Goal: Information Seeking & Learning: Learn about a topic

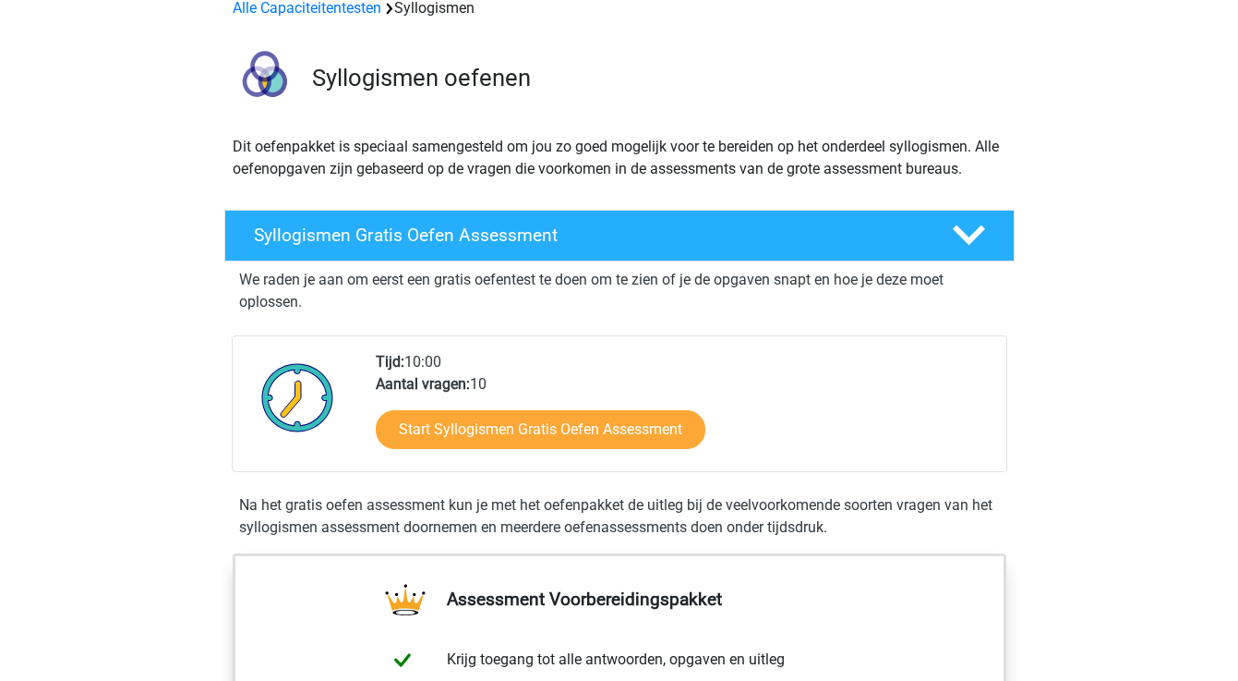
scroll to position [100, 0]
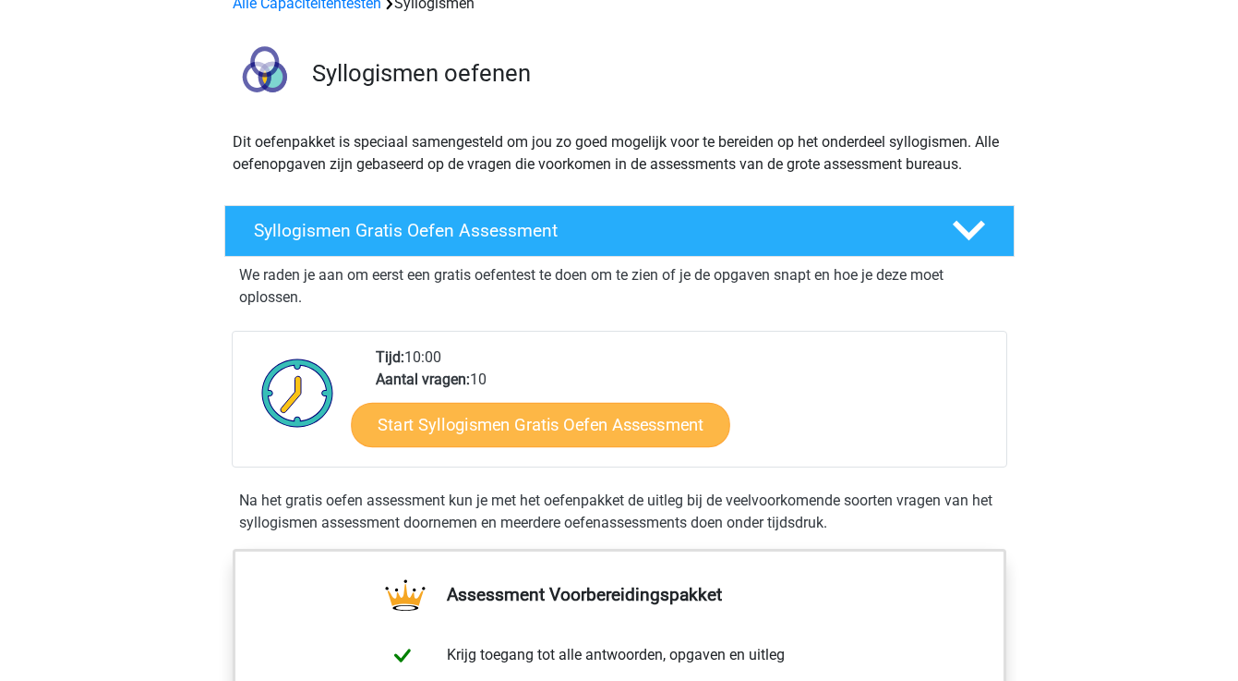
click at [500, 425] on link "Start Syllogismen Gratis Oefen Assessment" at bounding box center [541, 424] width 380 height 44
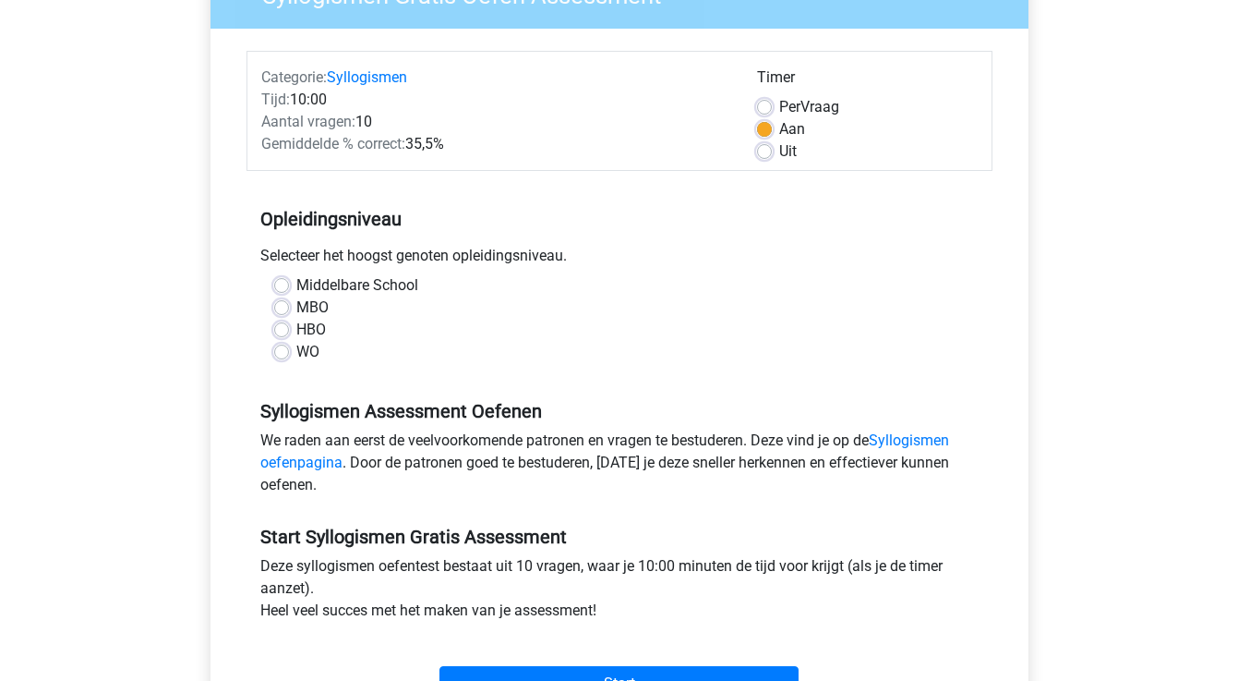
scroll to position [190, 0]
click at [296, 324] on label "HBO" at bounding box center [311, 329] width 30 height 22
click at [282, 324] on input "HBO" at bounding box center [281, 327] width 15 height 18
radio input "true"
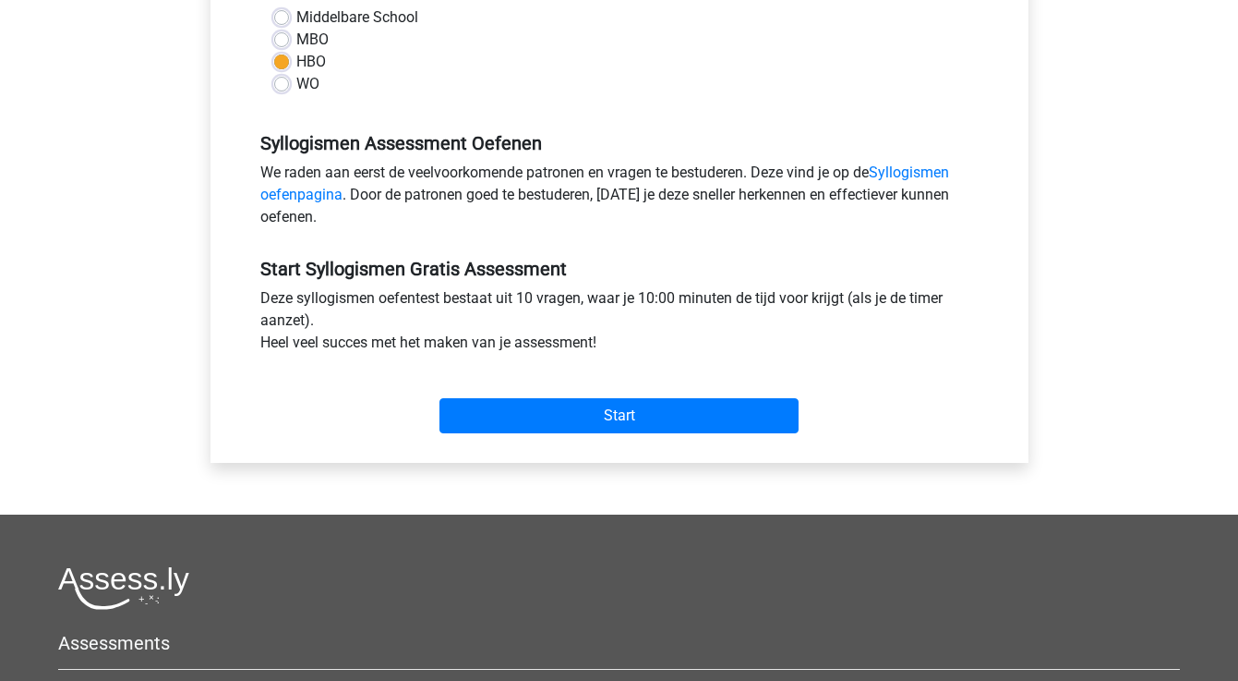
scroll to position [464, 0]
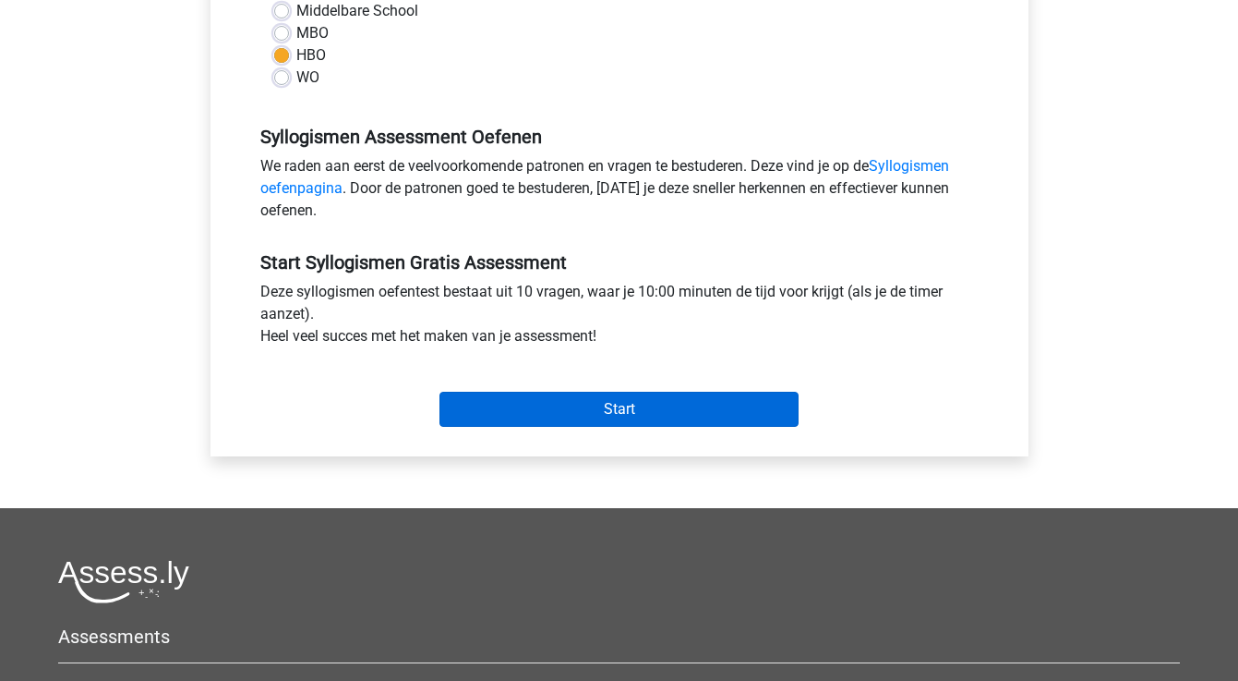
click at [580, 407] on input "Start" at bounding box center [619, 409] width 359 height 35
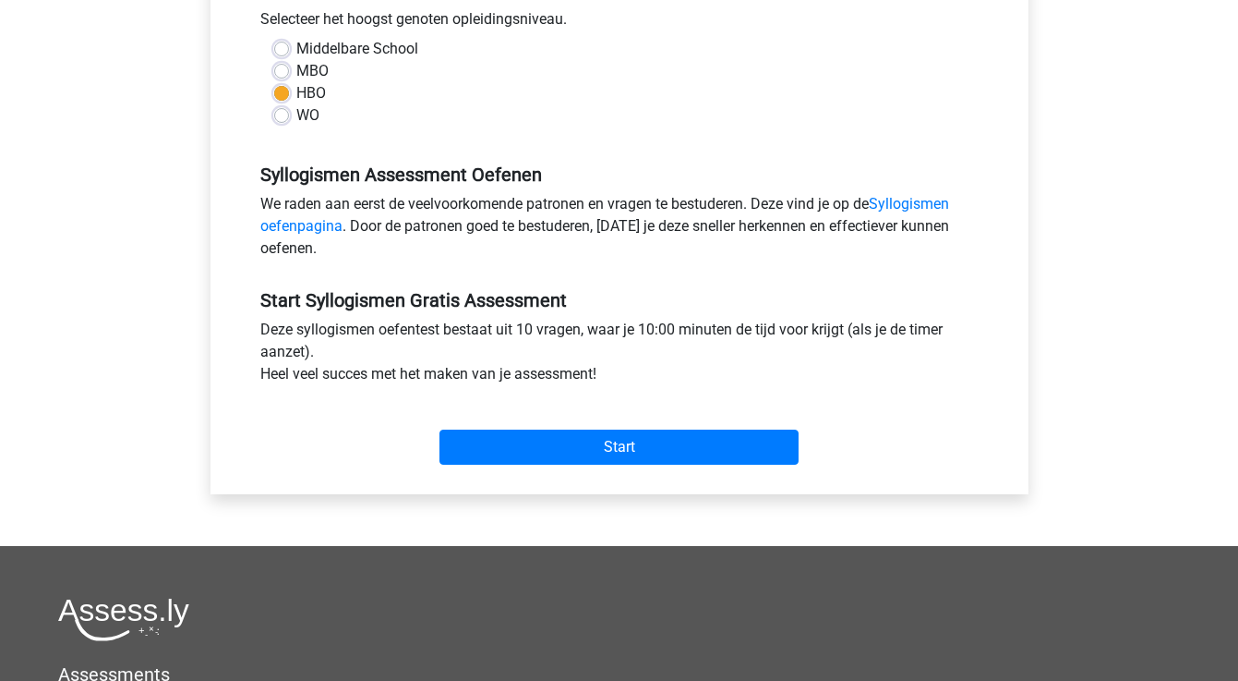
scroll to position [408, 0]
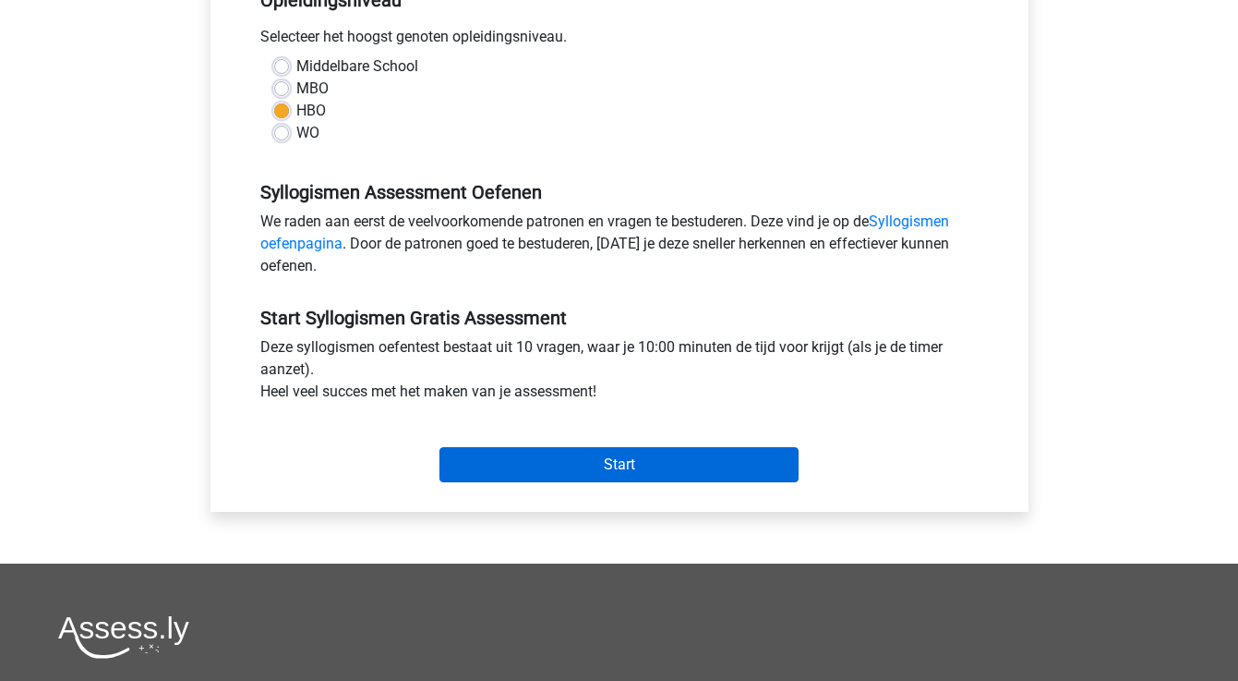
click at [602, 466] on input "Start" at bounding box center [619, 464] width 359 height 35
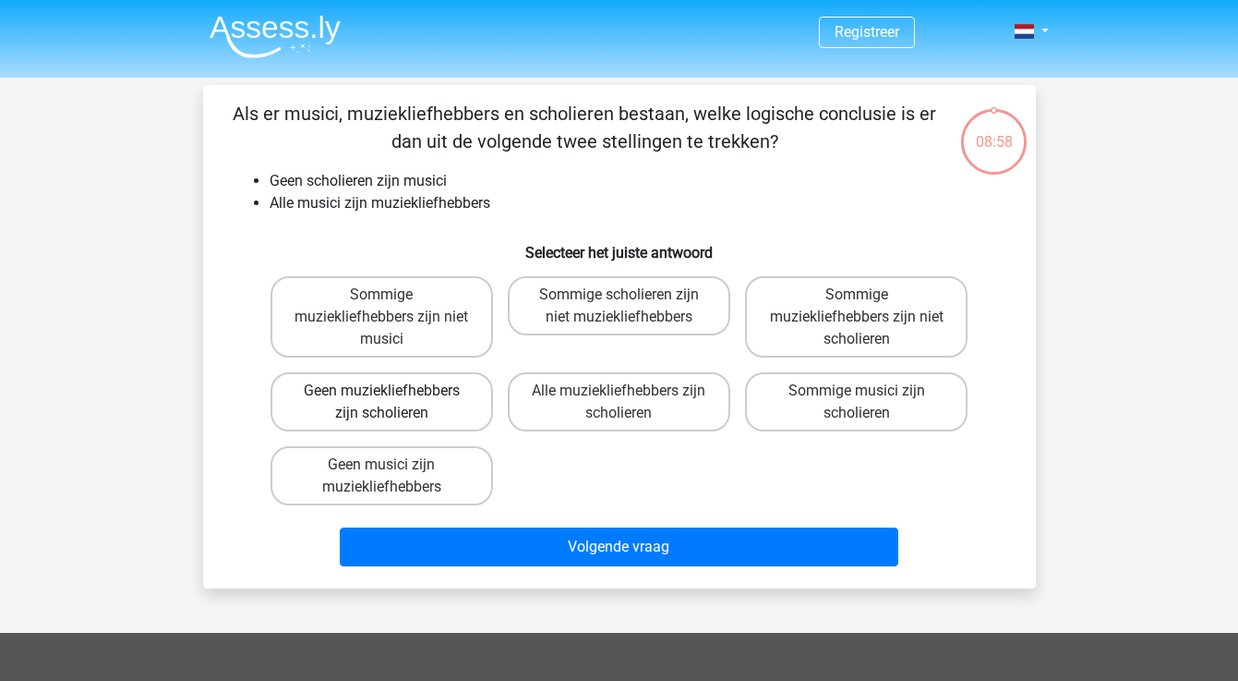
click at [449, 406] on label "Geen muziekliefhebbers zijn scholieren" at bounding box center [382, 401] width 223 height 59
click at [393, 403] on input "Geen muziekliefhebbers zijn scholieren" at bounding box center [387, 397] width 12 height 12
radio input "true"
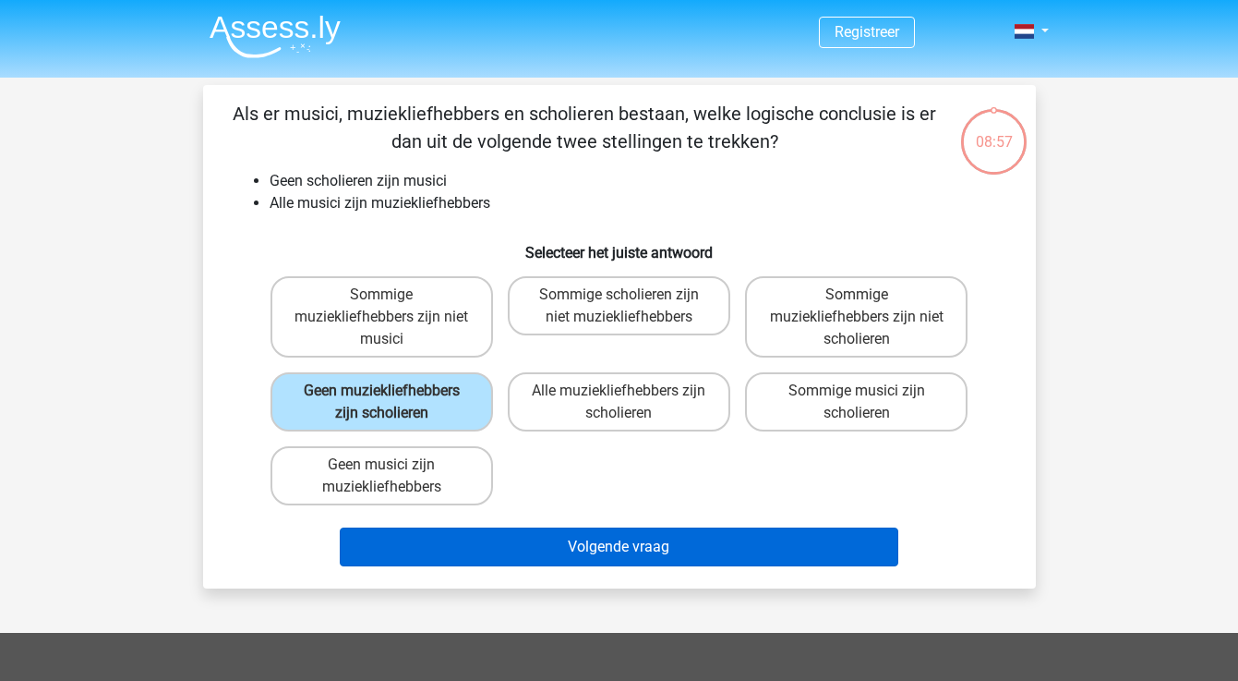
click at [625, 543] on button "Volgende vraag" at bounding box center [619, 546] width 559 height 39
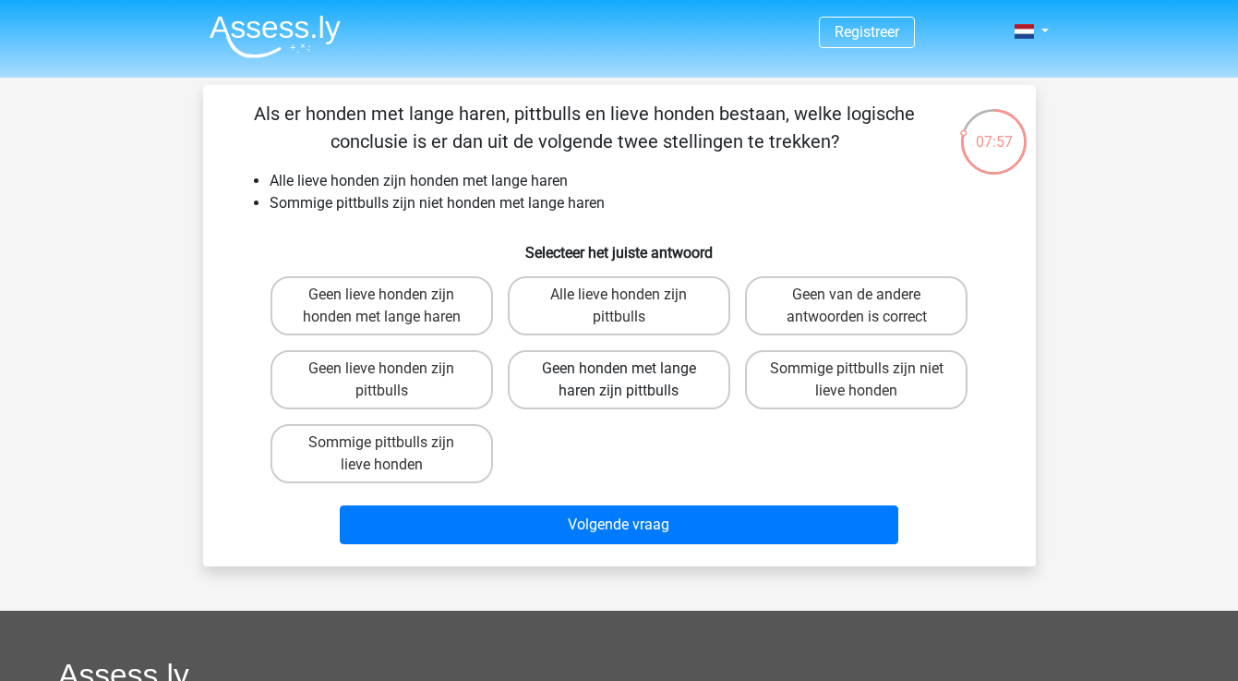
click at [671, 378] on label "Geen honden met lange haren zijn pittbulls" at bounding box center [619, 379] width 223 height 59
click at [631, 378] on input "Geen honden met lange haren zijn pittbulls" at bounding box center [625, 374] width 12 height 12
radio input "true"
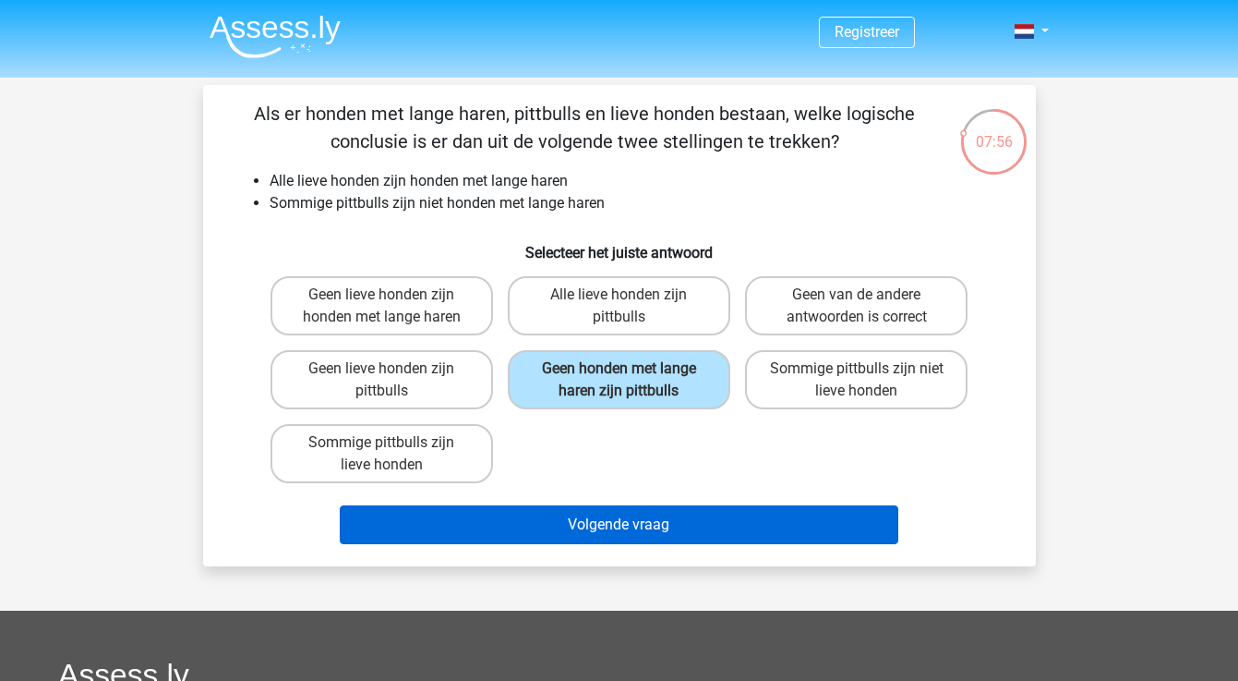
click at [642, 524] on button "Volgende vraag" at bounding box center [619, 524] width 559 height 39
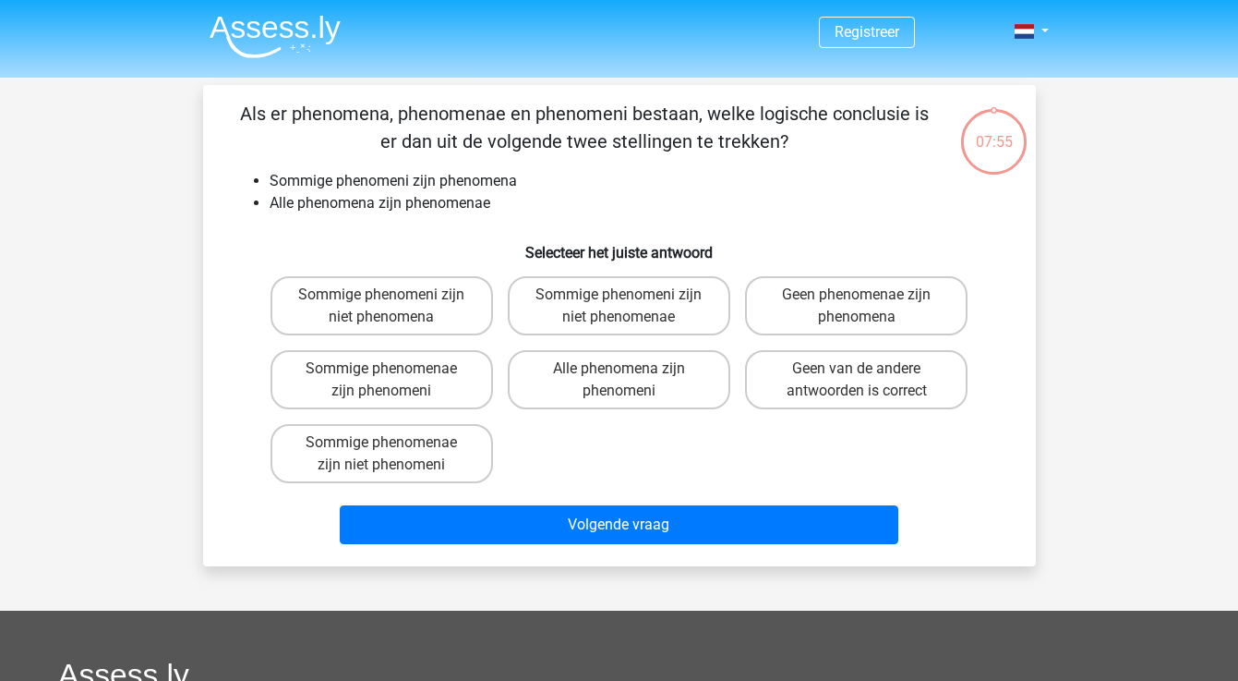
scroll to position [85, 0]
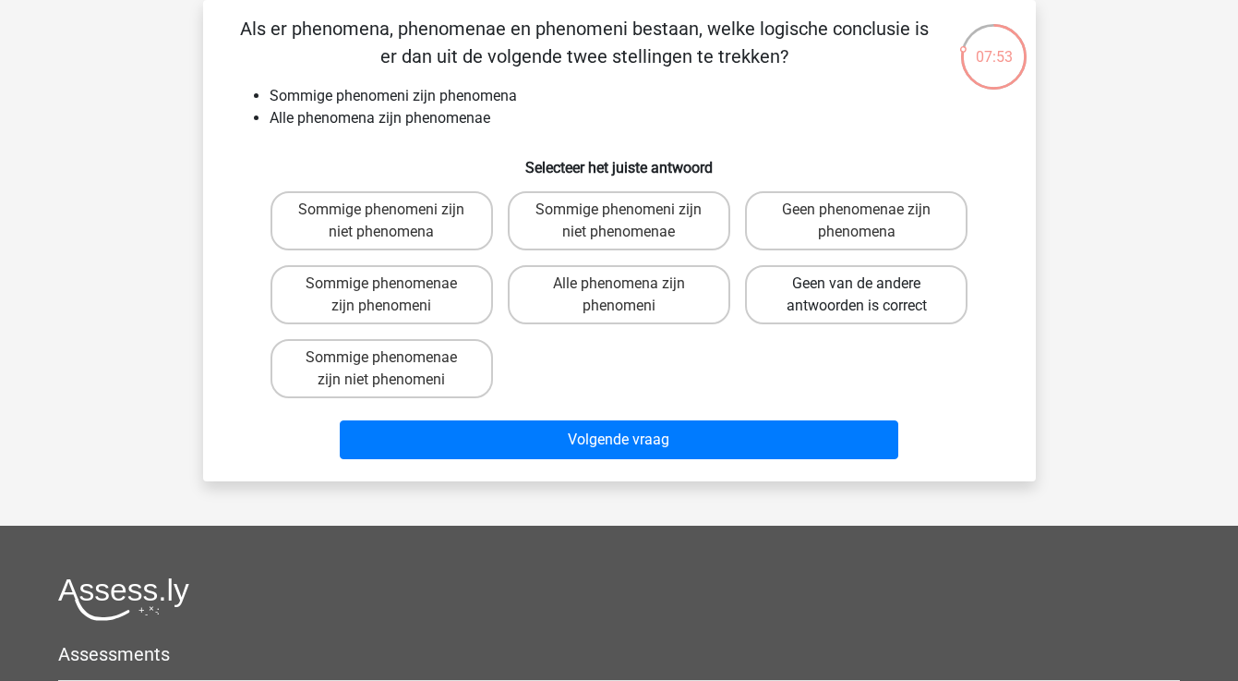
click at [813, 296] on label "Geen van de andere antwoorden is correct" at bounding box center [856, 294] width 223 height 59
click at [857, 296] on input "Geen van de andere antwoorden is correct" at bounding box center [863, 290] width 12 height 12
radio input "true"
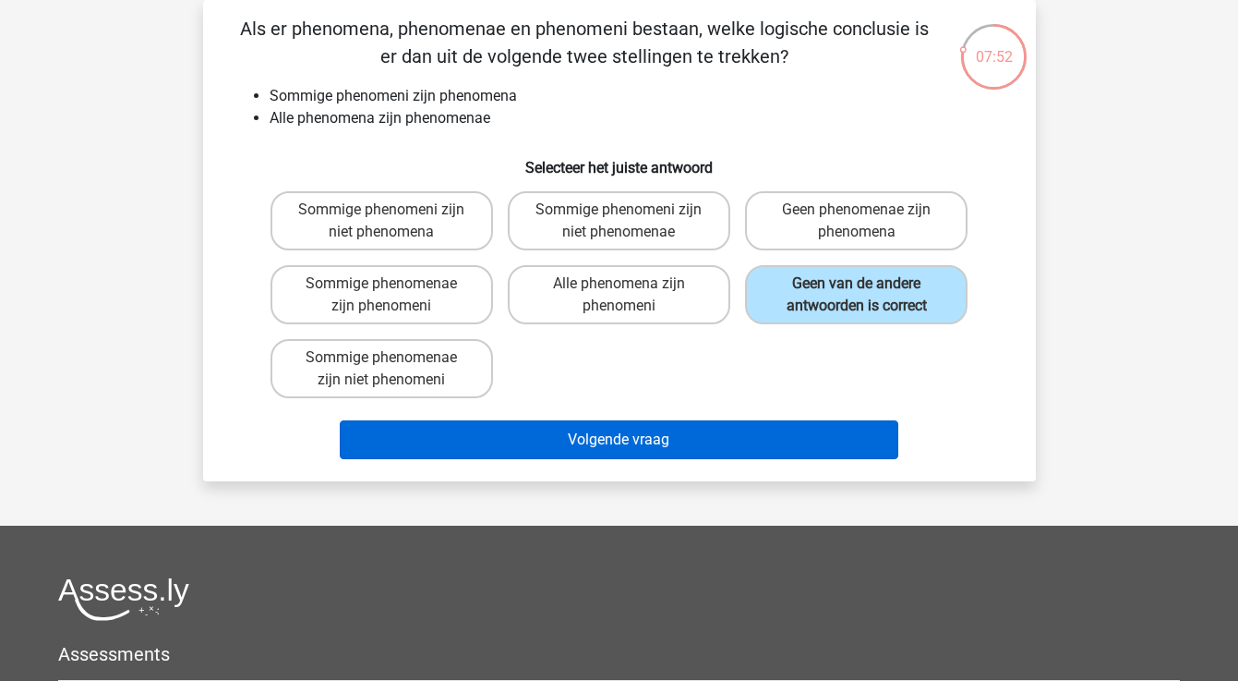
click at [695, 435] on button "Volgende vraag" at bounding box center [619, 439] width 559 height 39
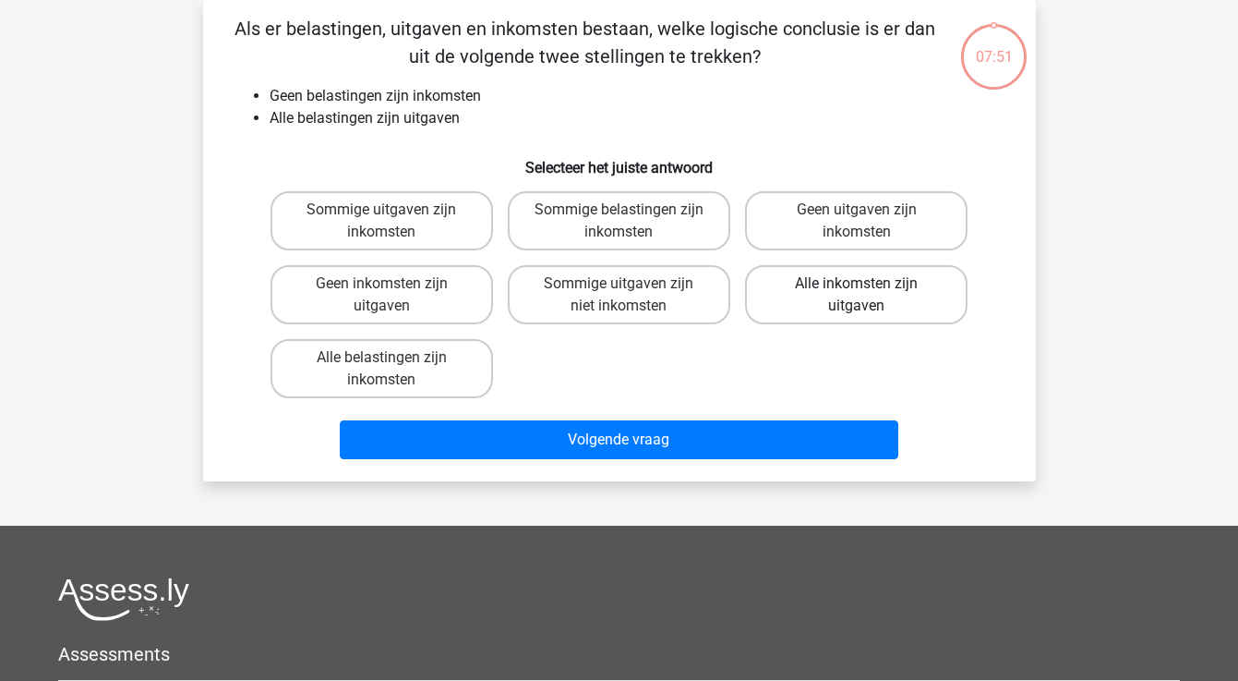
click at [834, 290] on label "Alle inkomsten zijn uitgaven" at bounding box center [856, 294] width 223 height 59
click at [857, 290] on input "Alle inkomsten zijn uitgaven" at bounding box center [863, 290] width 12 height 12
radio input "true"
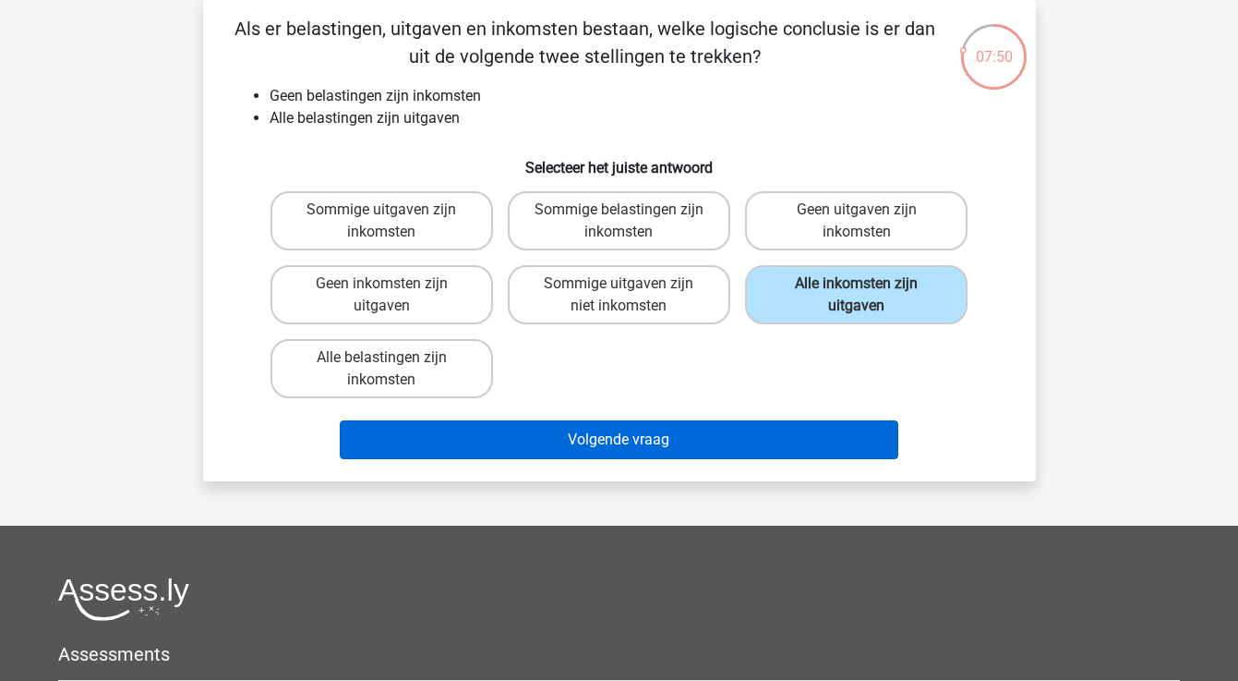
click at [724, 438] on button "Volgende vraag" at bounding box center [619, 439] width 559 height 39
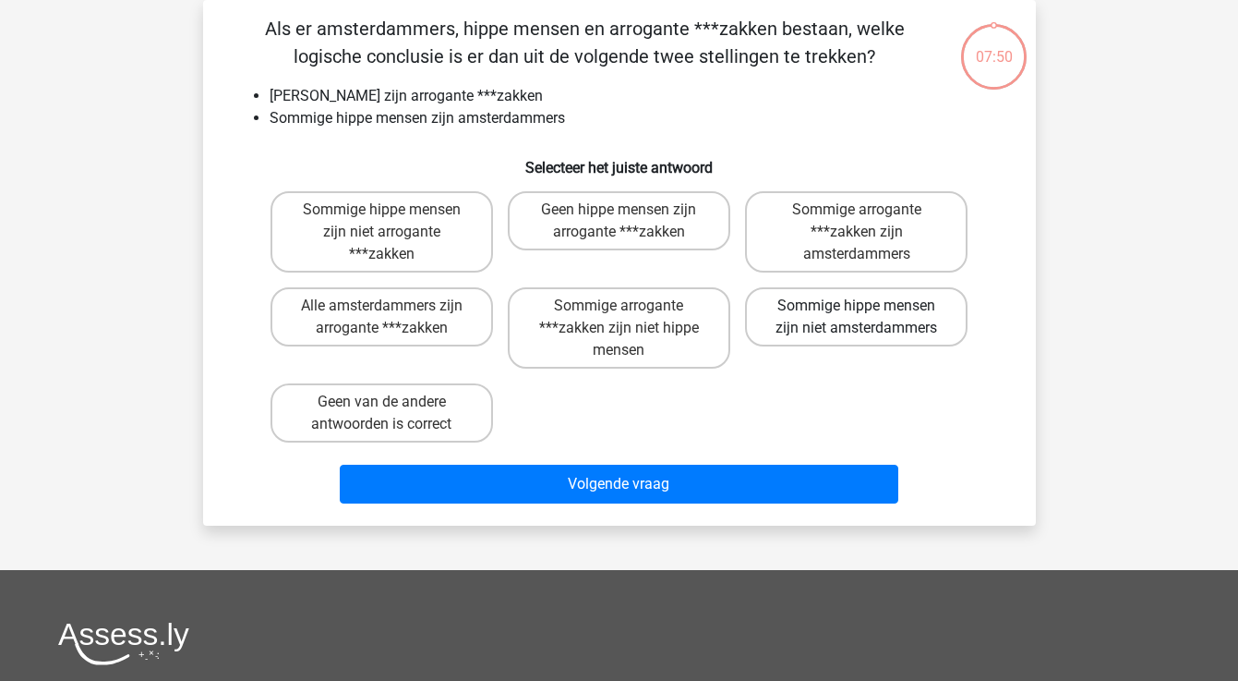
click at [822, 302] on label "Sommige hippe mensen zijn niet amsterdammers" at bounding box center [856, 316] width 223 height 59
click at [857, 306] on input "Sommige hippe mensen zijn niet amsterdammers" at bounding box center [863, 312] width 12 height 12
radio input "true"
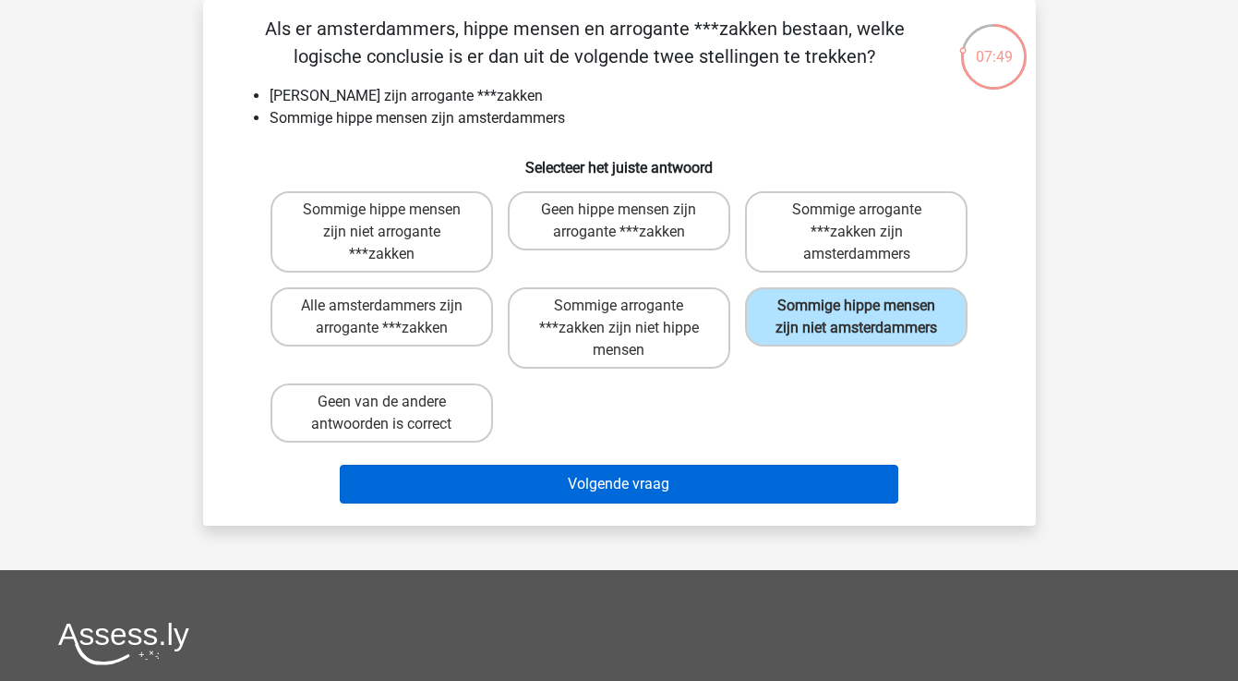
click at [710, 480] on button "Volgende vraag" at bounding box center [619, 484] width 559 height 39
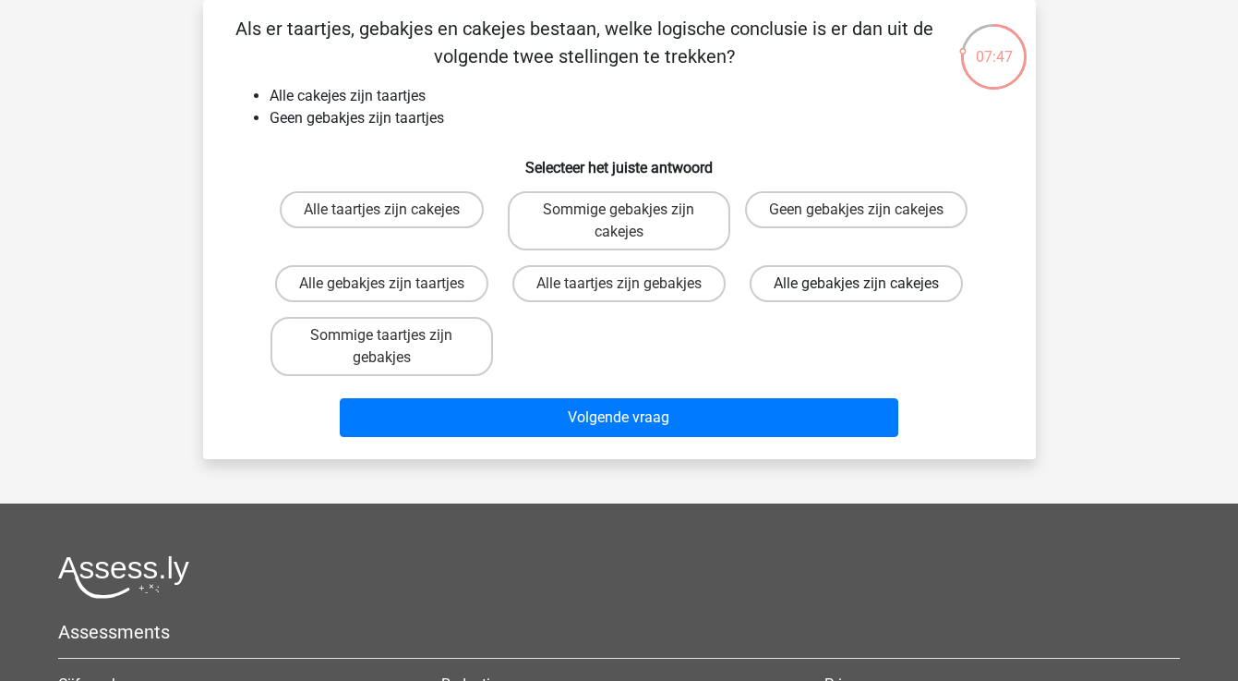
click at [831, 278] on label "Alle gebakjes zijn cakejes" at bounding box center [856, 283] width 213 height 37
click at [857, 284] on input "Alle gebakjes zijn cakejes" at bounding box center [863, 290] width 12 height 12
radio input "true"
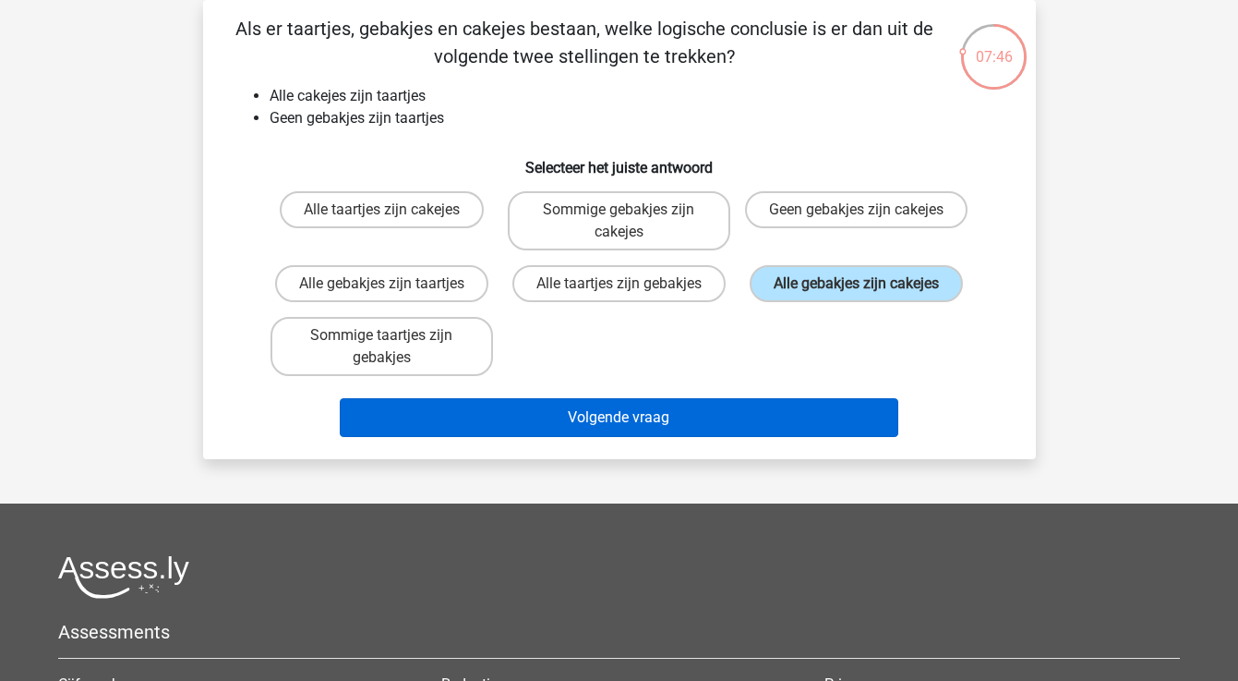
click at [735, 436] on button "Volgende vraag" at bounding box center [619, 417] width 559 height 39
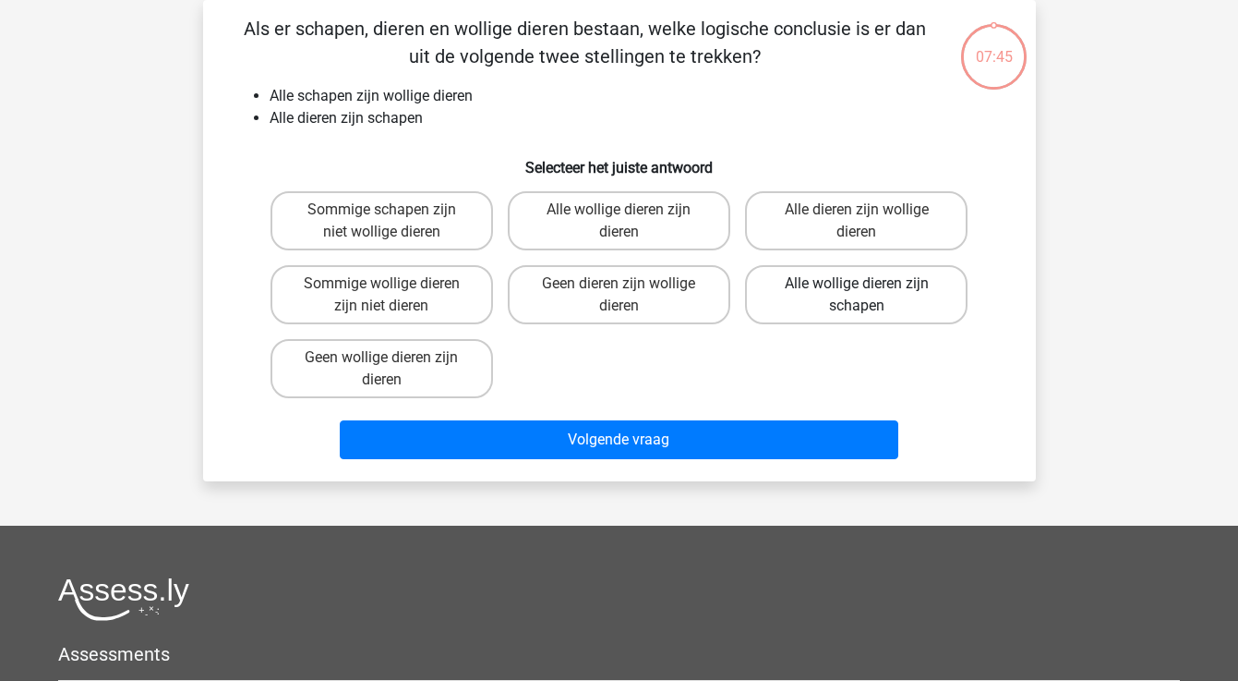
click at [819, 279] on label "Alle wollige dieren zijn schapen" at bounding box center [856, 294] width 223 height 59
click at [857, 284] on input "Alle wollige dieren zijn schapen" at bounding box center [863, 290] width 12 height 12
radio input "true"
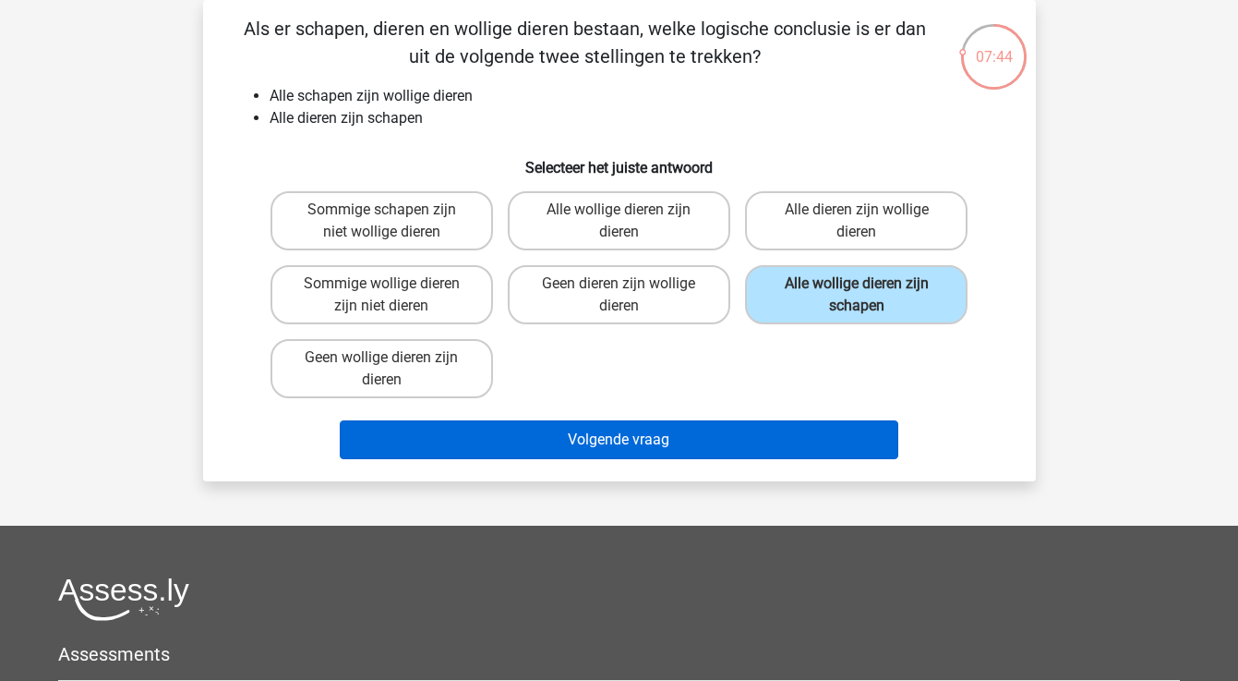
click at [729, 435] on button "Volgende vraag" at bounding box center [619, 439] width 559 height 39
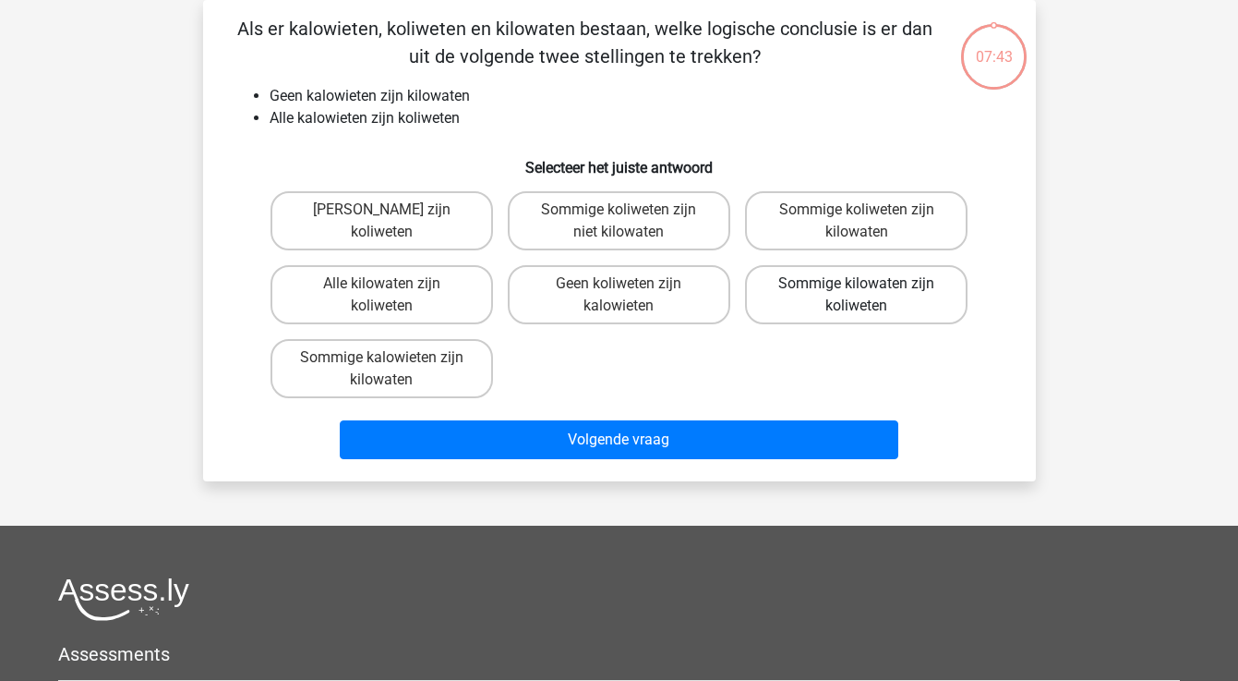
click at [817, 293] on label "Sommige kilowaten zijn koliweten" at bounding box center [856, 294] width 223 height 59
click at [857, 293] on input "Sommige kilowaten zijn koliweten" at bounding box center [863, 290] width 12 height 12
radio input "true"
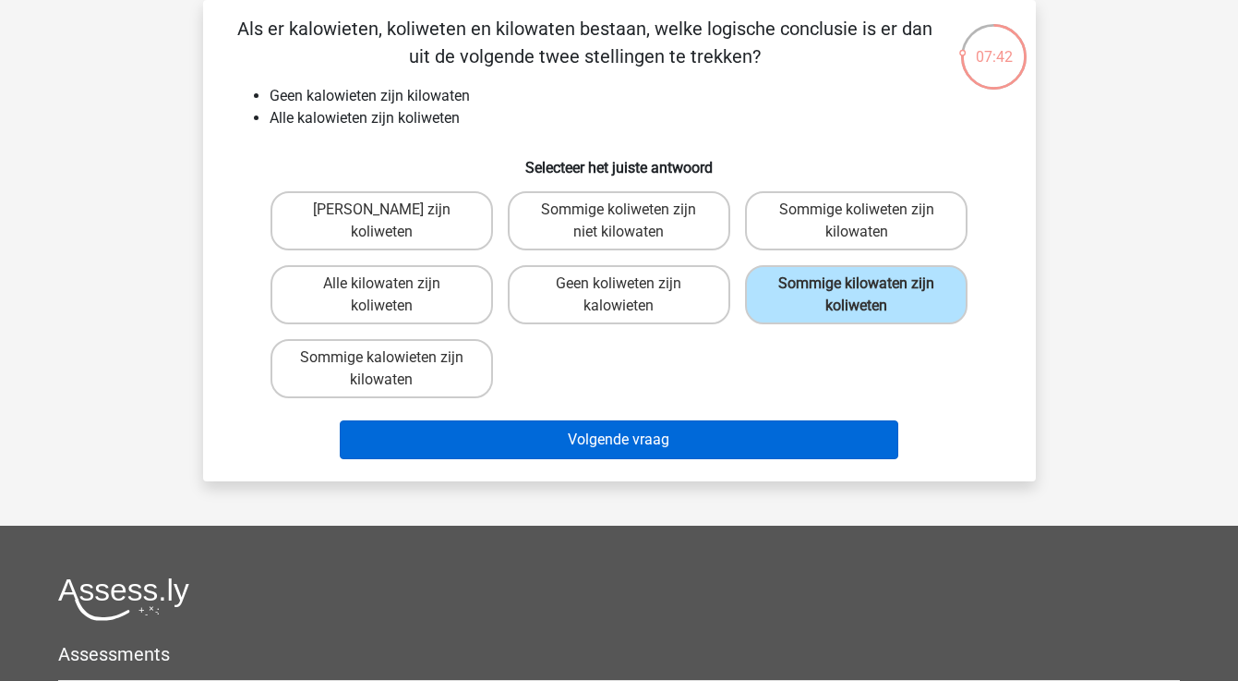
click at [735, 435] on button "Volgende vraag" at bounding box center [619, 439] width 559 height 39
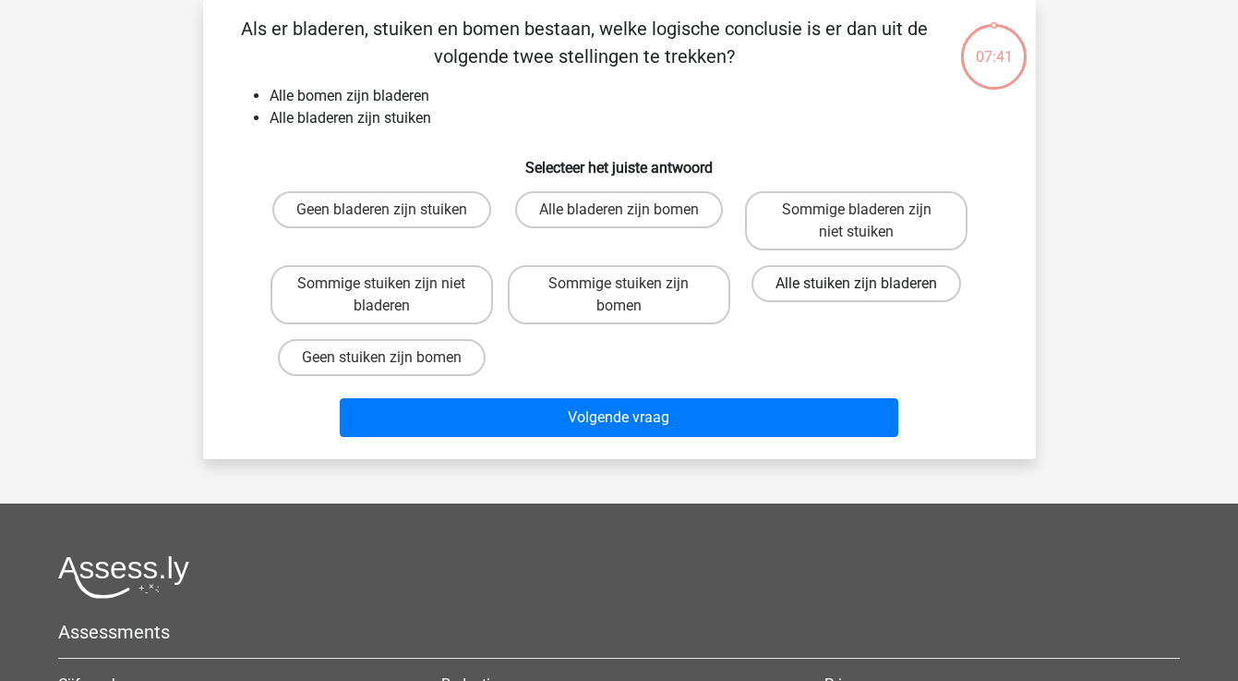
click at [821, 278] on label "Alle stuiken zijn bladeren" at bounding box center [857, 283] width 210 height 37
click at [857, 284] on input "Alle stuiken zijn bladeren" at bounding box center [863, 290] width 12 height 12
radio input "true"
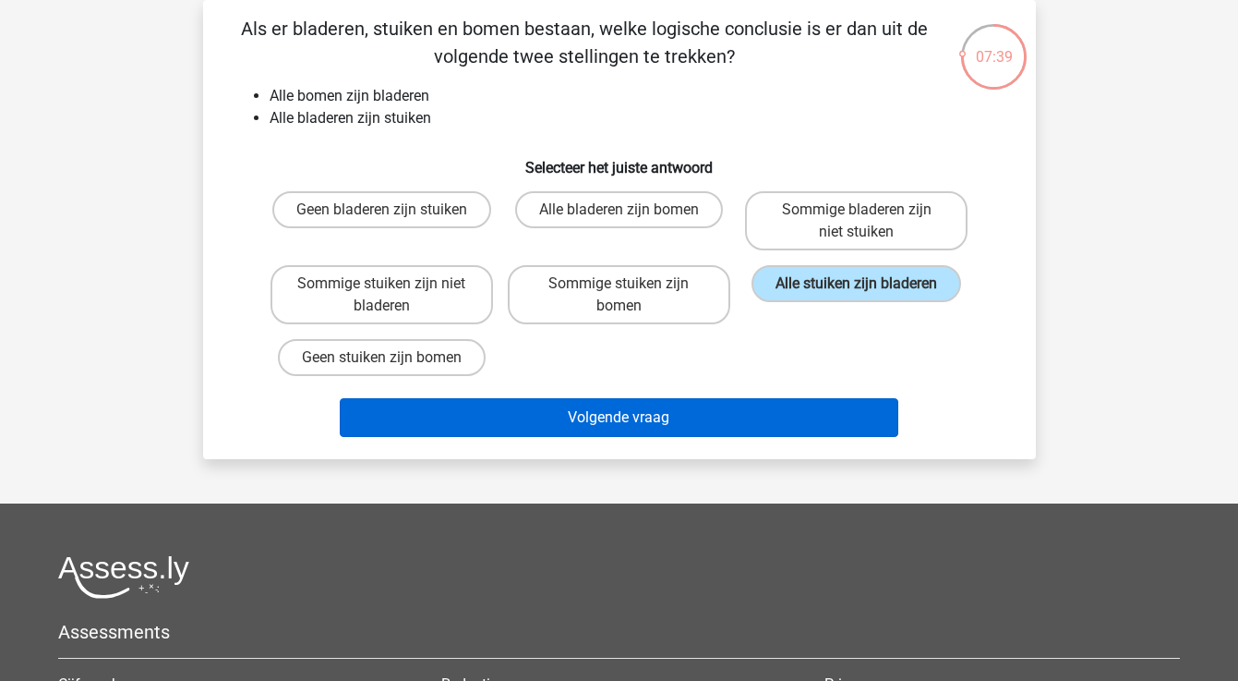
click at [741, 410] on button "Volgende vraag" at bounding box center [619, 417] width 559 height 39
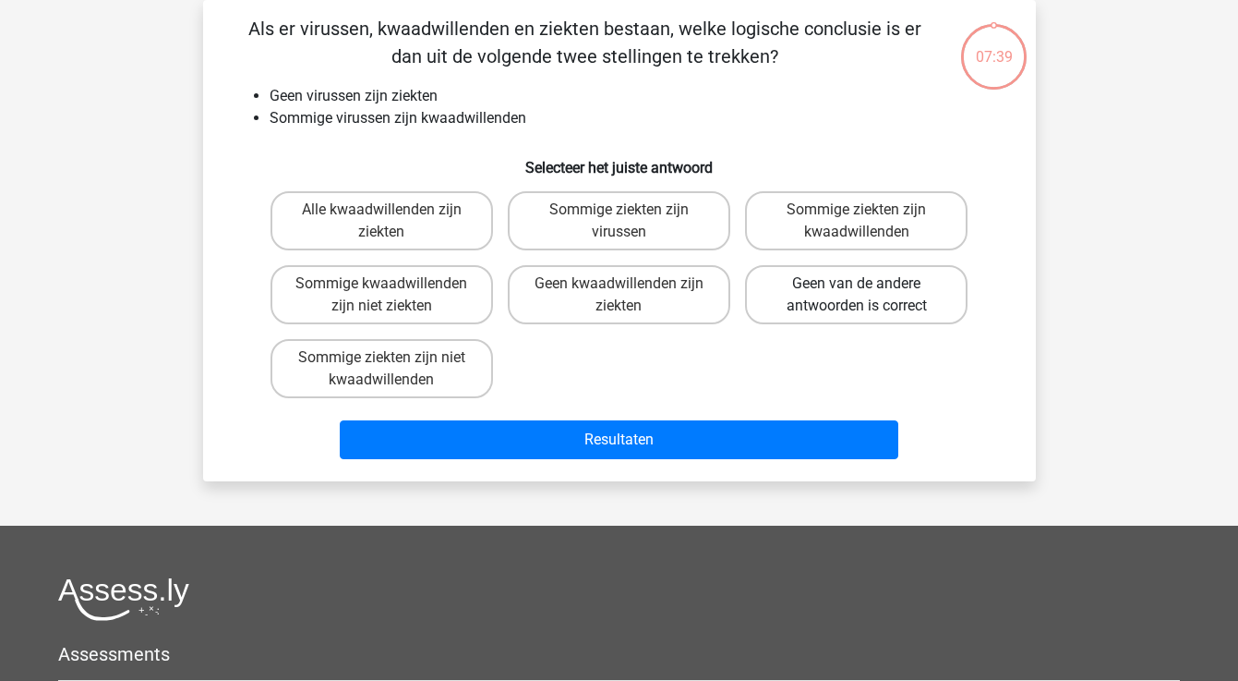
click at [826, 283] on label "Geen van de andere antwoorden is correct" at bounding box center [856, 294] width 223 height 59
click at [857, 284] on input "Geen van de andere antwoorden is correct" at bounding box center [863, 290] width 12 height 12
radio input "true"
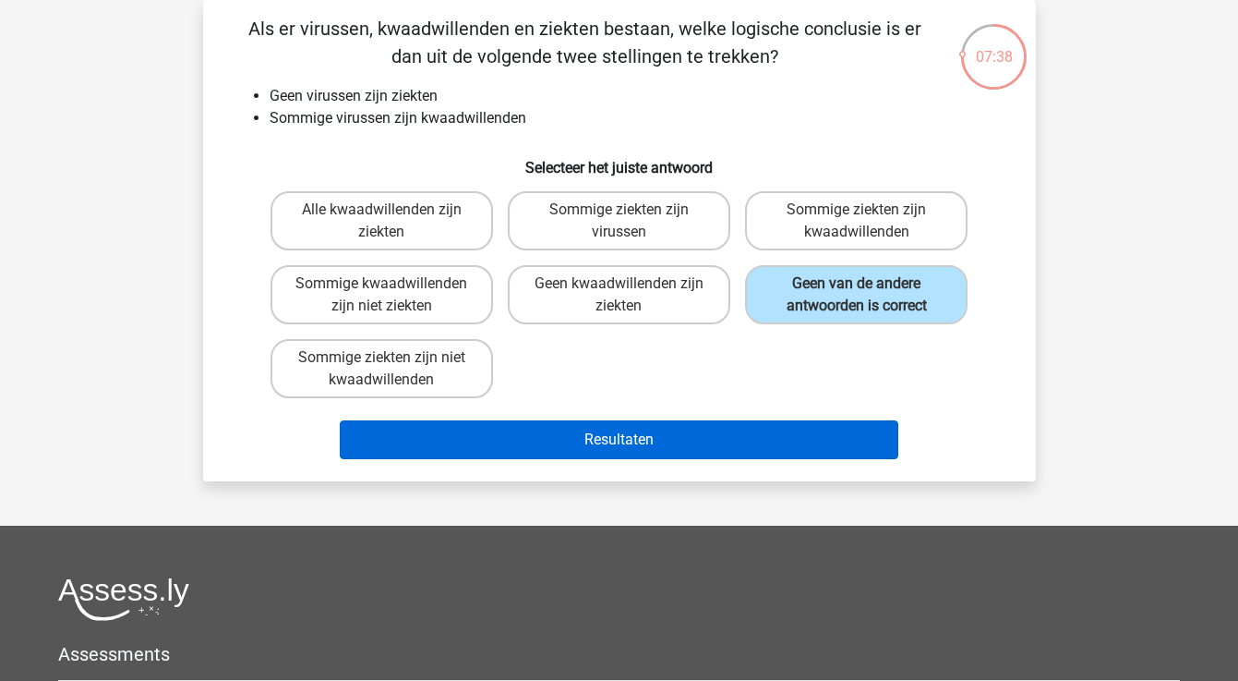
click at [731, 434] on button "Resultaten" at bounding box center [619, 439] width 559 height 39
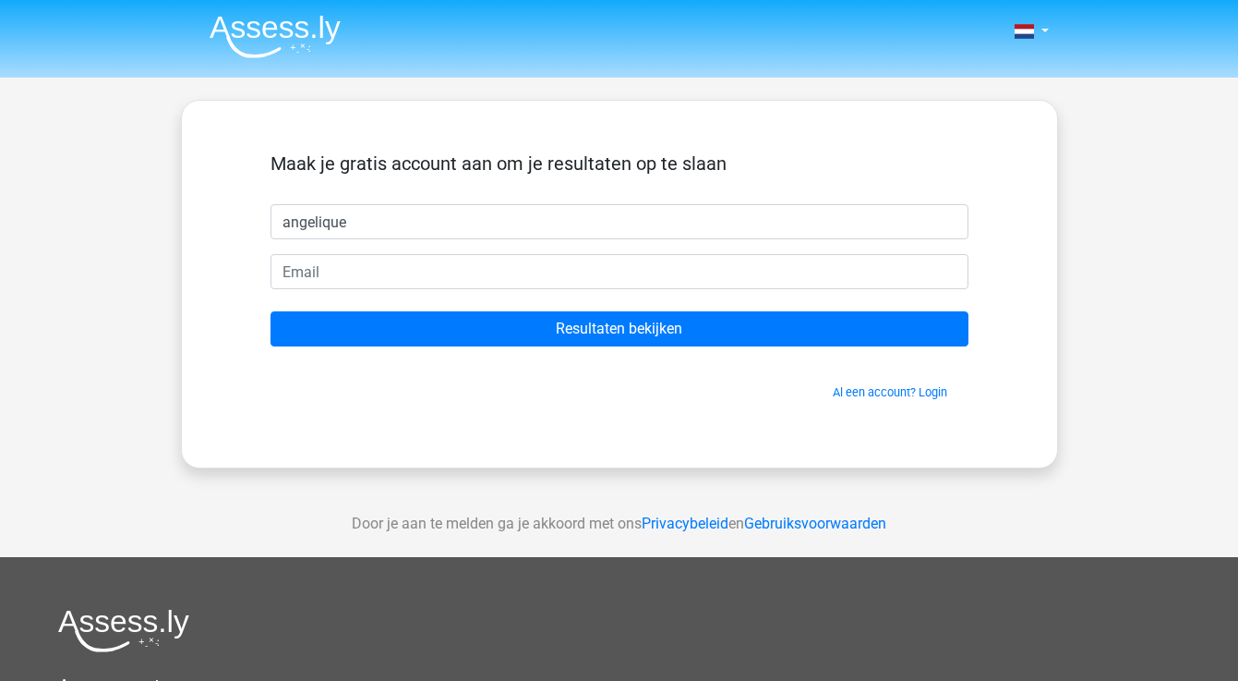
type input "angelique"
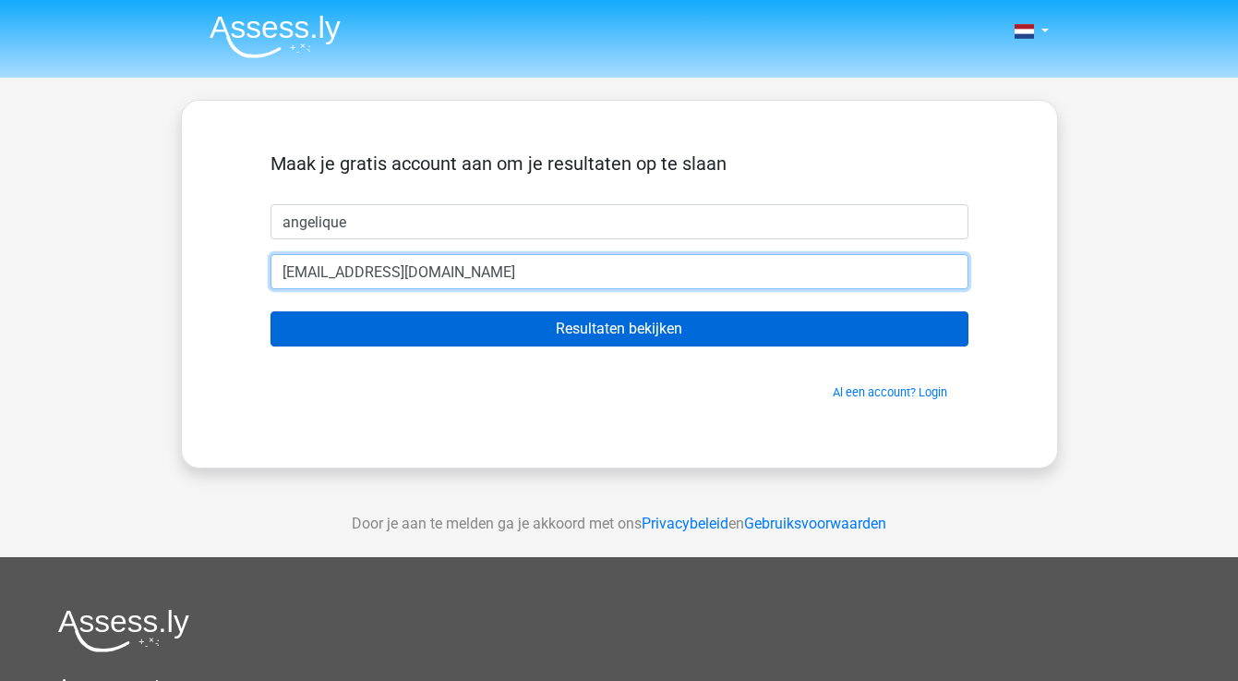
type input "[PERSON_NAME][EMAIL_ADDRESS][DOMAIN_NAME]"
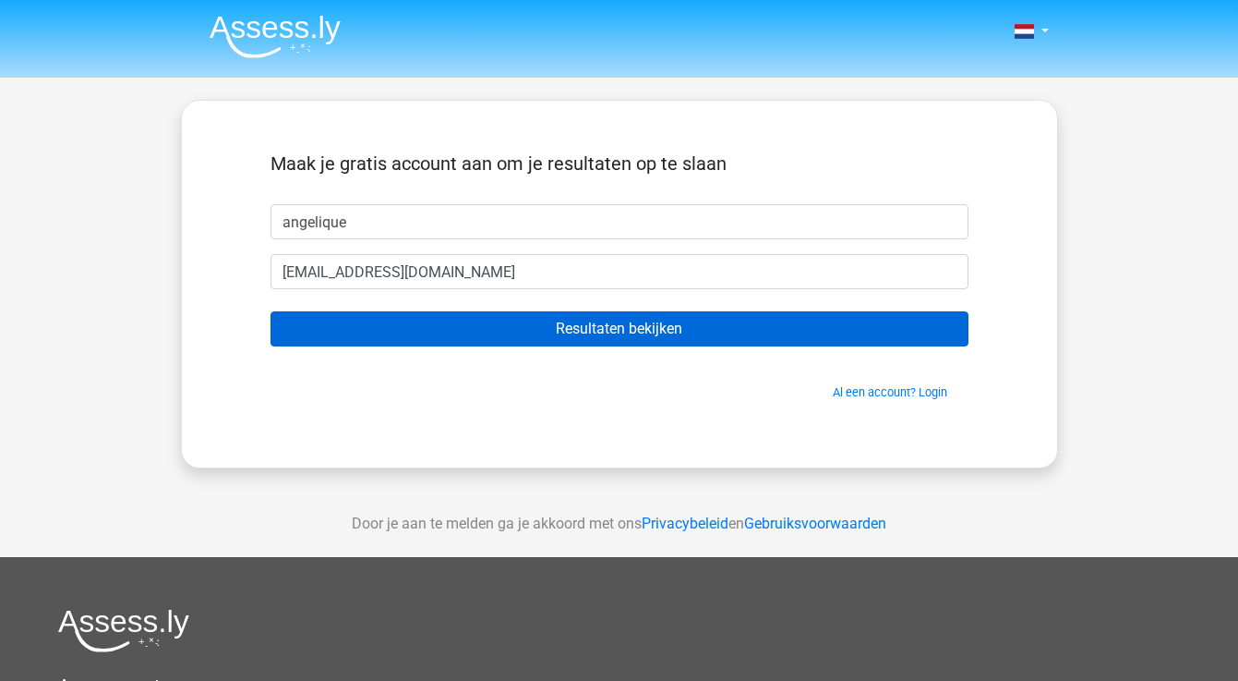
click at [585, 328] on input "Resultaten bekijken" at bounding box center [620, 328] width 698 height 35
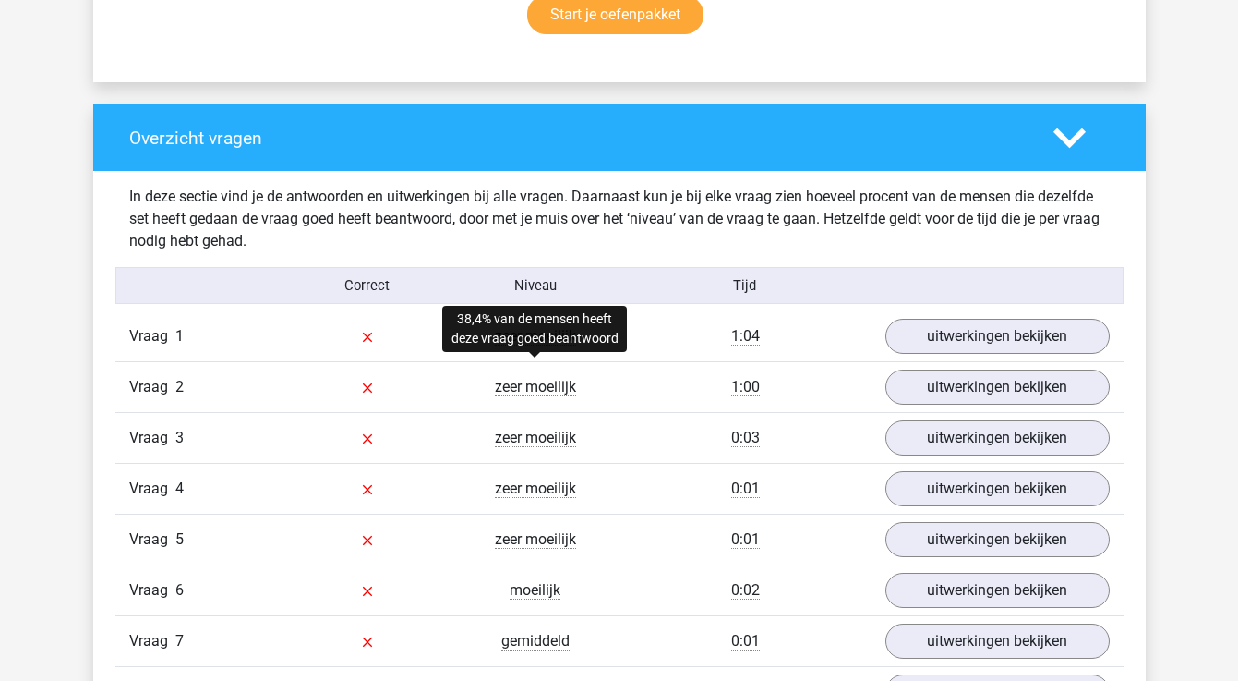
scroll to position [1284, 0]
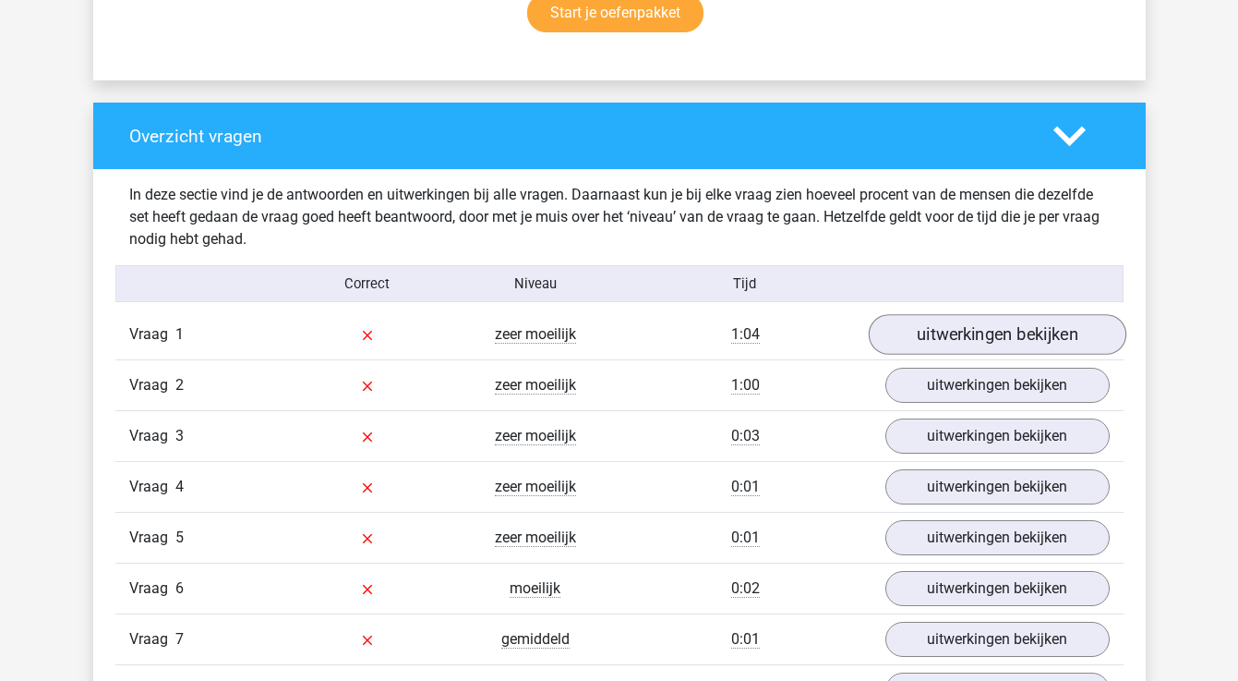
click at [937, 338] on link "uitwerkingen bekijken" at bounding box center [997, 334] width 258 height 41
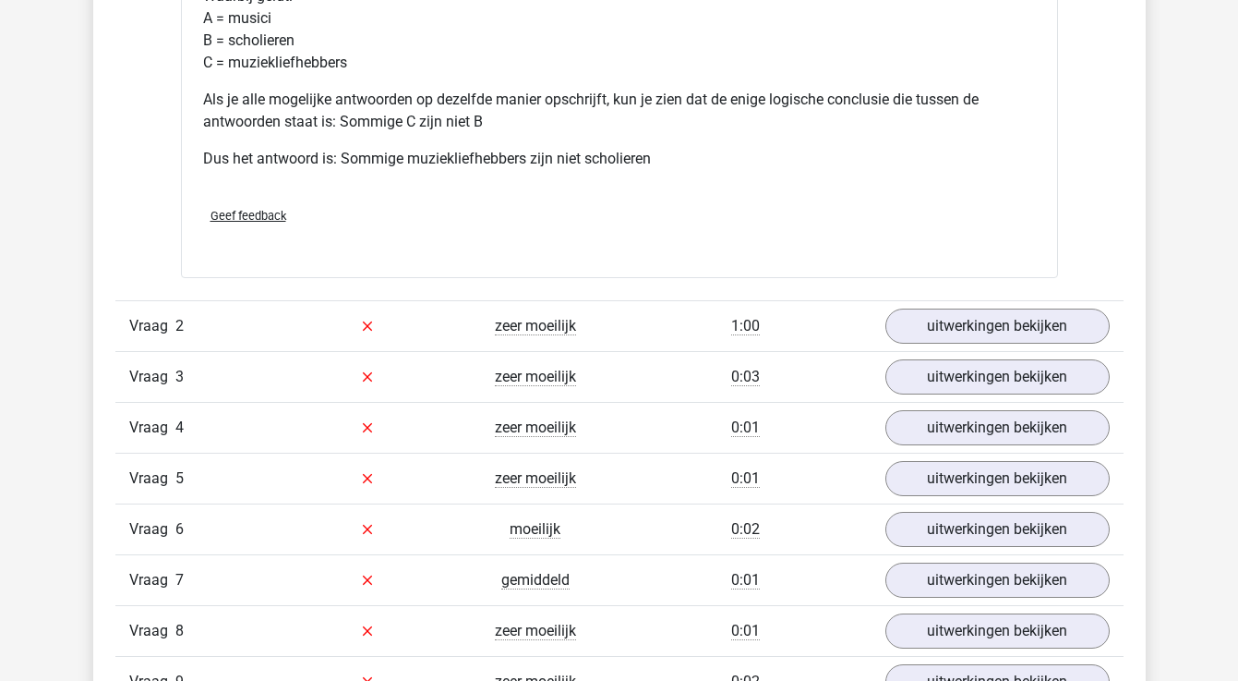
scroll to position [2128, 0]
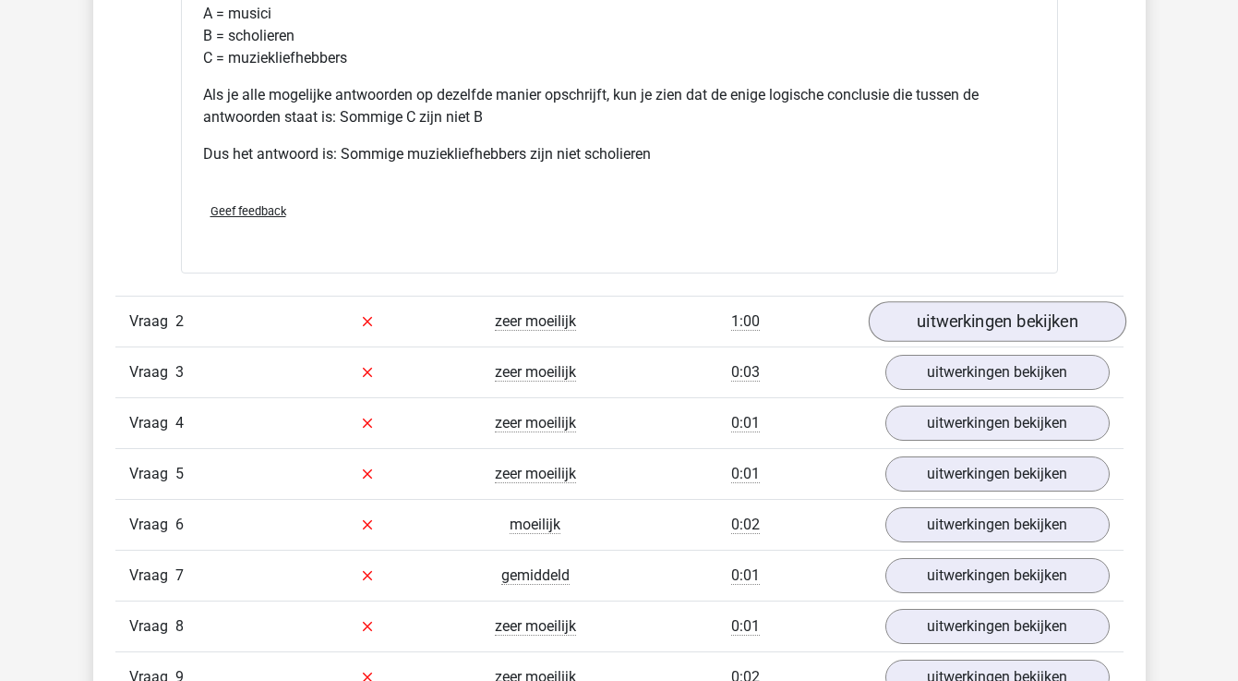
click at [923, 322] on link "uitwerkingen bekijken" at bounding box center [997, 321] width 258 height 41
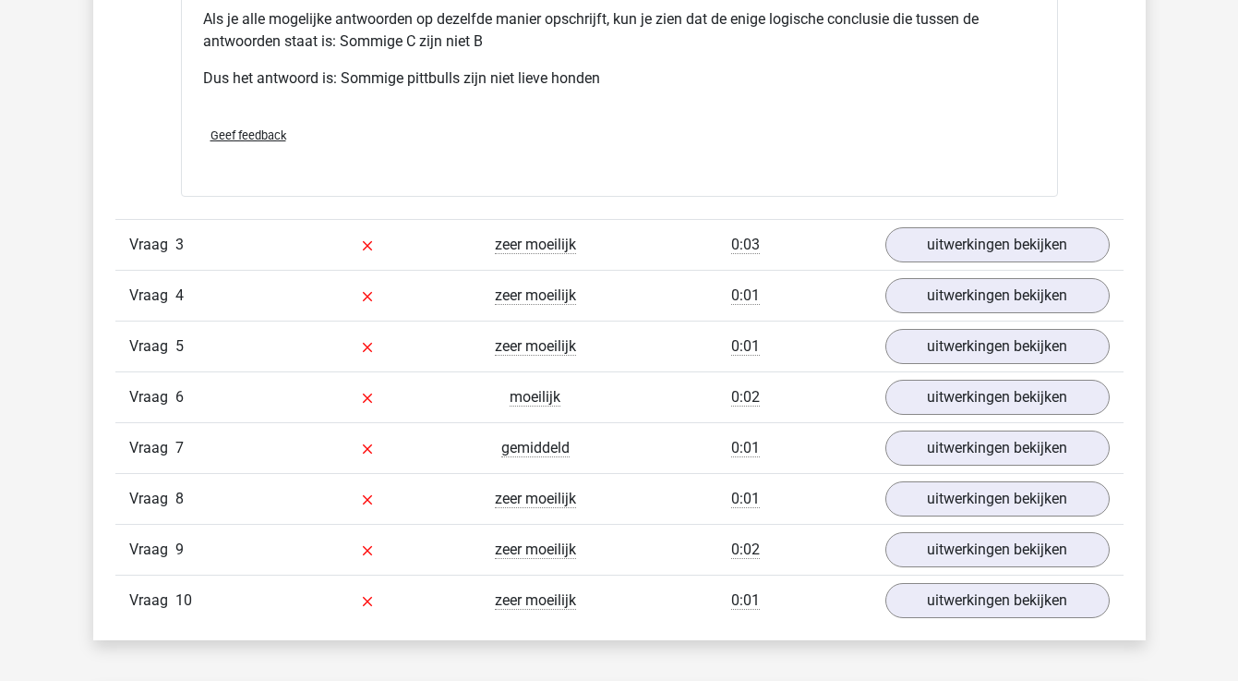
scroll to position [3037, 0]
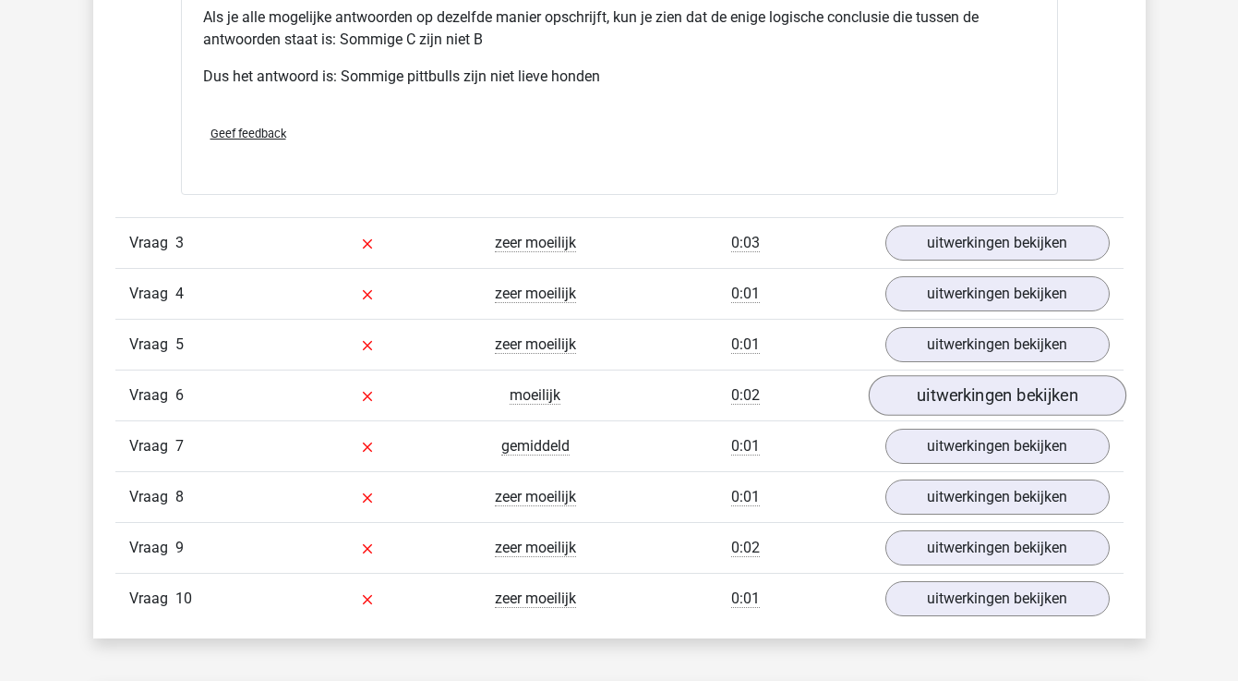
click at [965, 390] on link "uitwerkingen bekijken" at bounding box center [997, 395] width 258 height 41
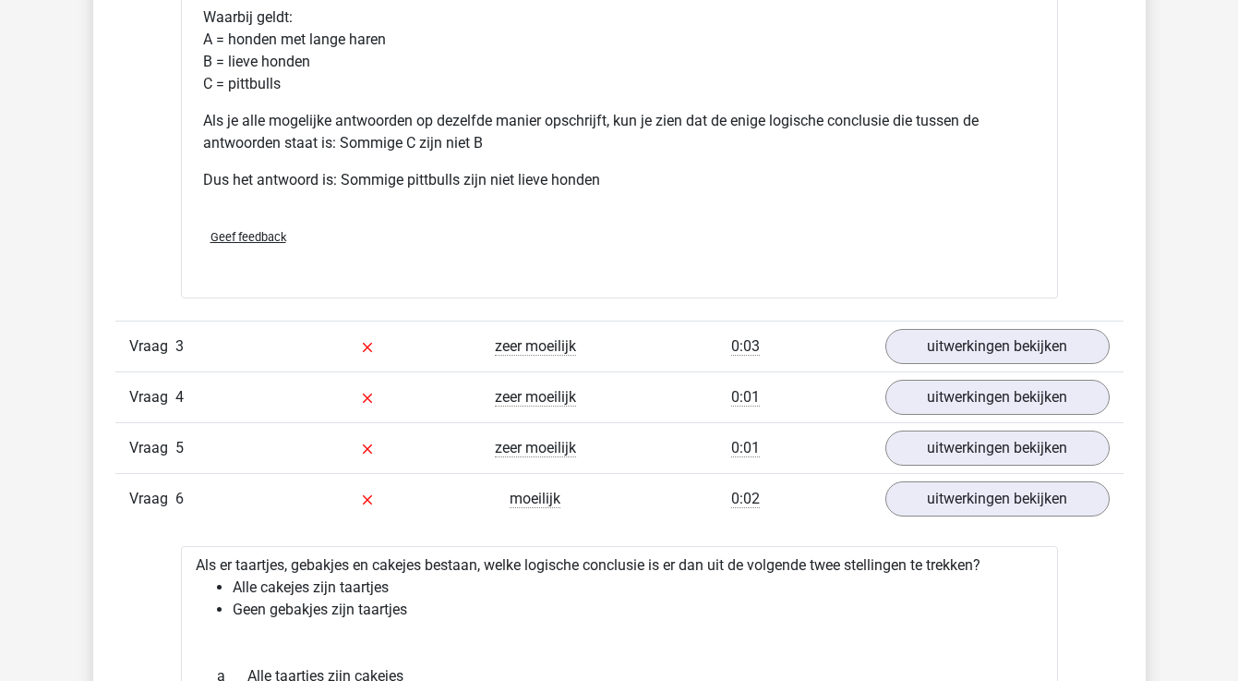
scroll to position [2942, 0]
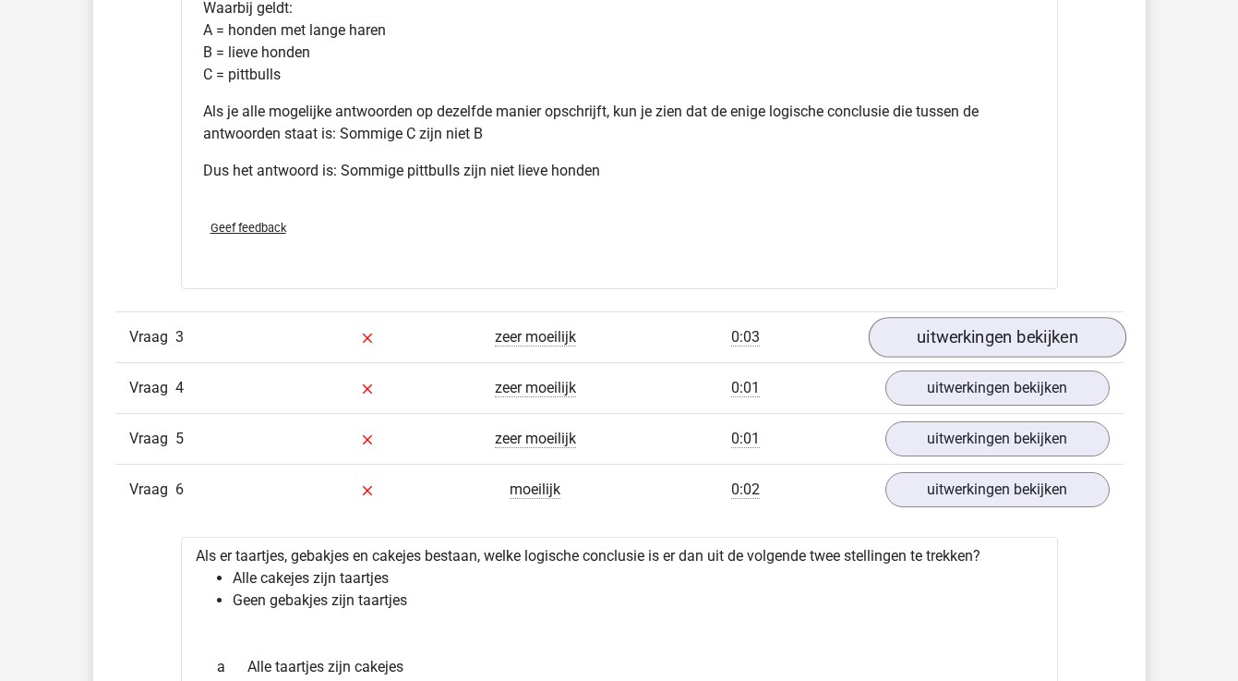
click at [915, 334] on link "uitwerkingen bekijken" at bounding box center [997, 337] width 258 height 41
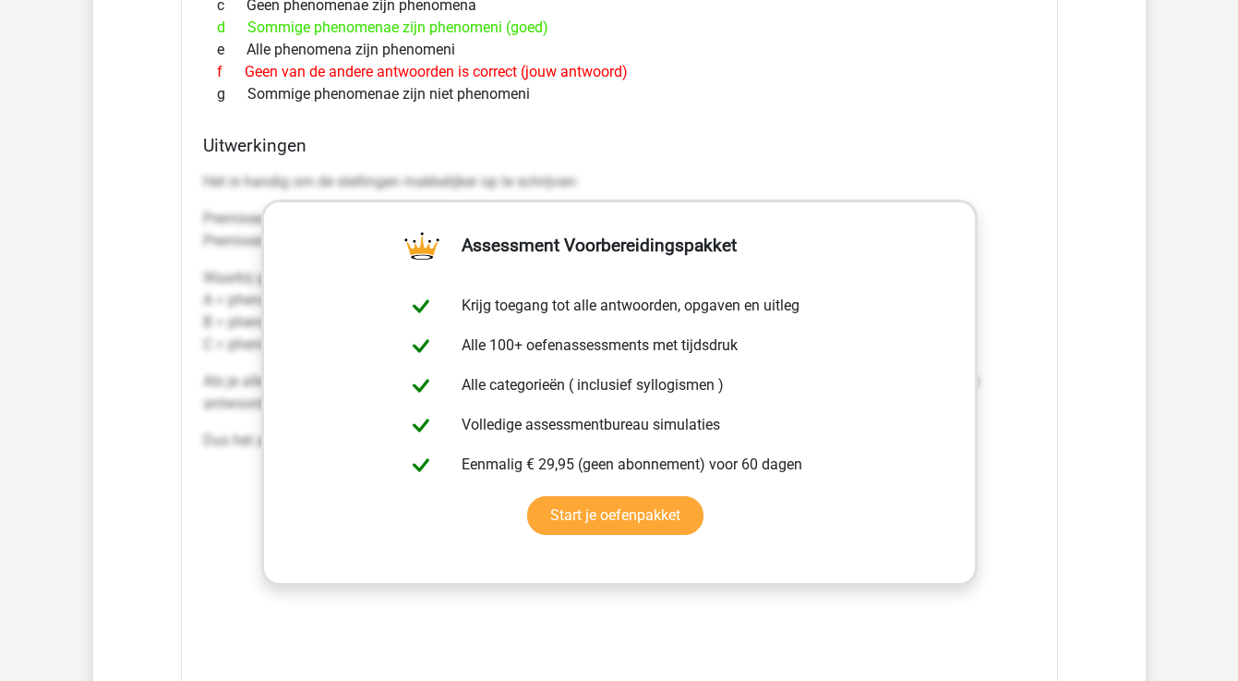
scroll to position [3524, 0]
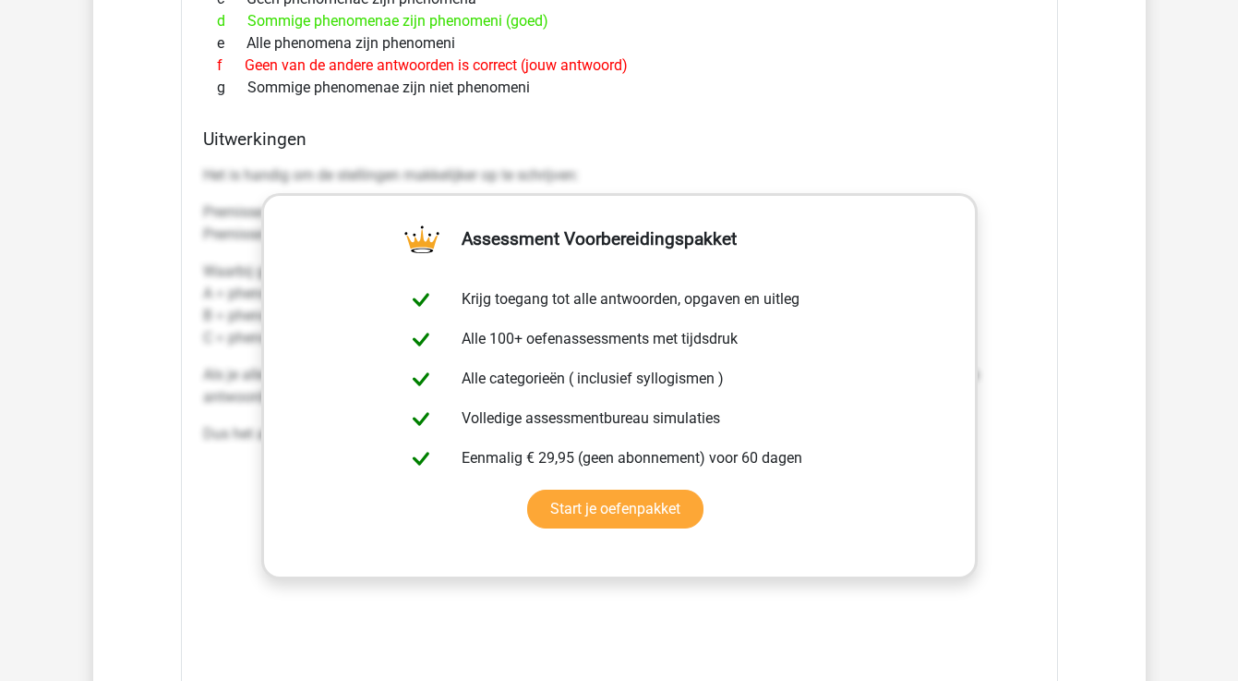
click at [913, 132] on h4 "Uitwerkingen" at bounding box center [619, 138] width 833 height 21
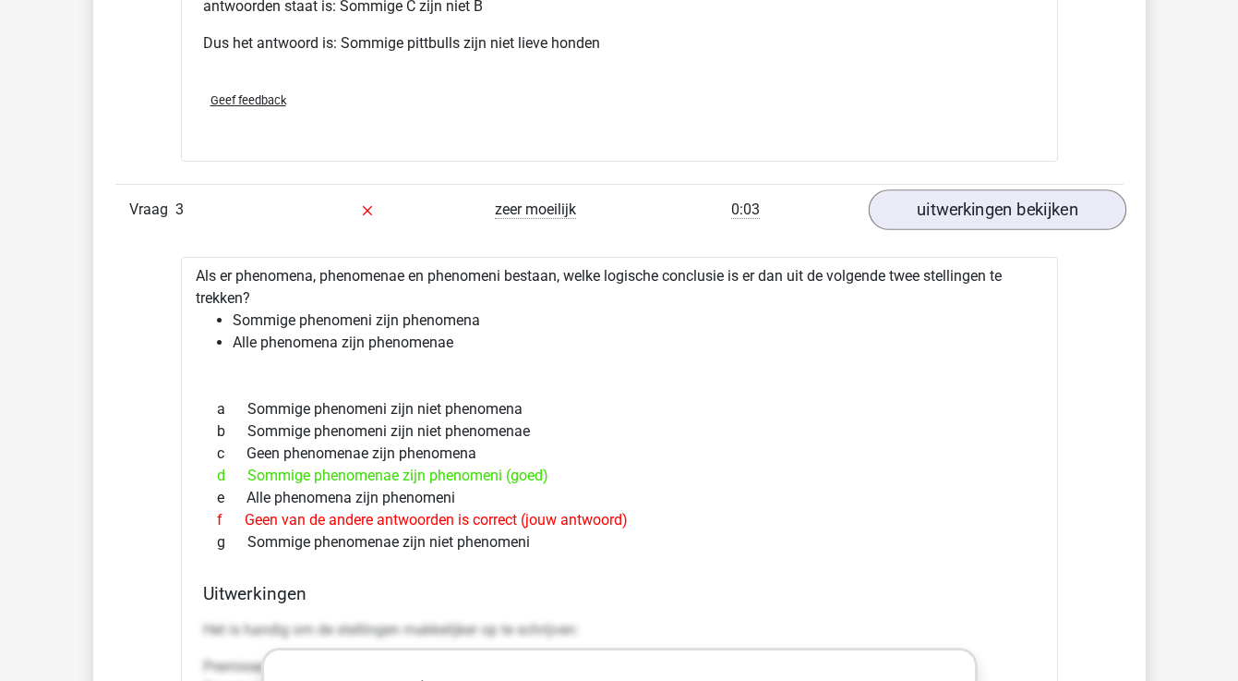
scroll to position [3062, 0]
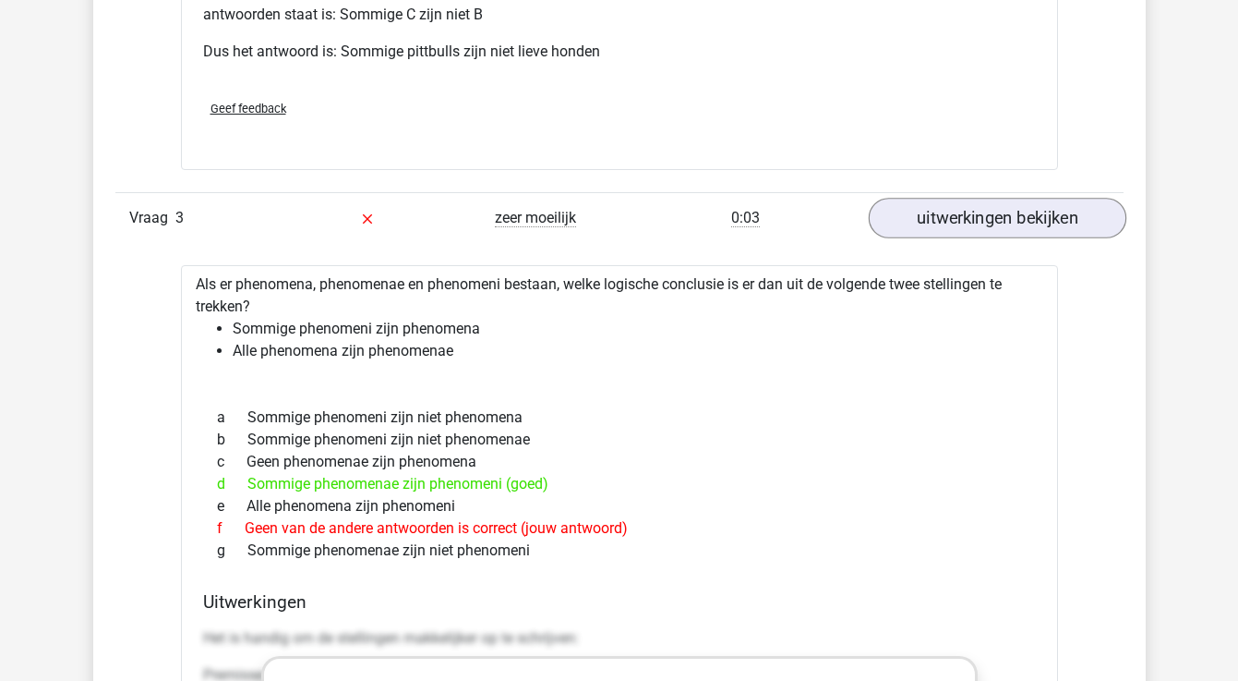
click at [911, 210] on link "uitwerkingen bekijken" at bounding box center [997, 218] width 258 height 41
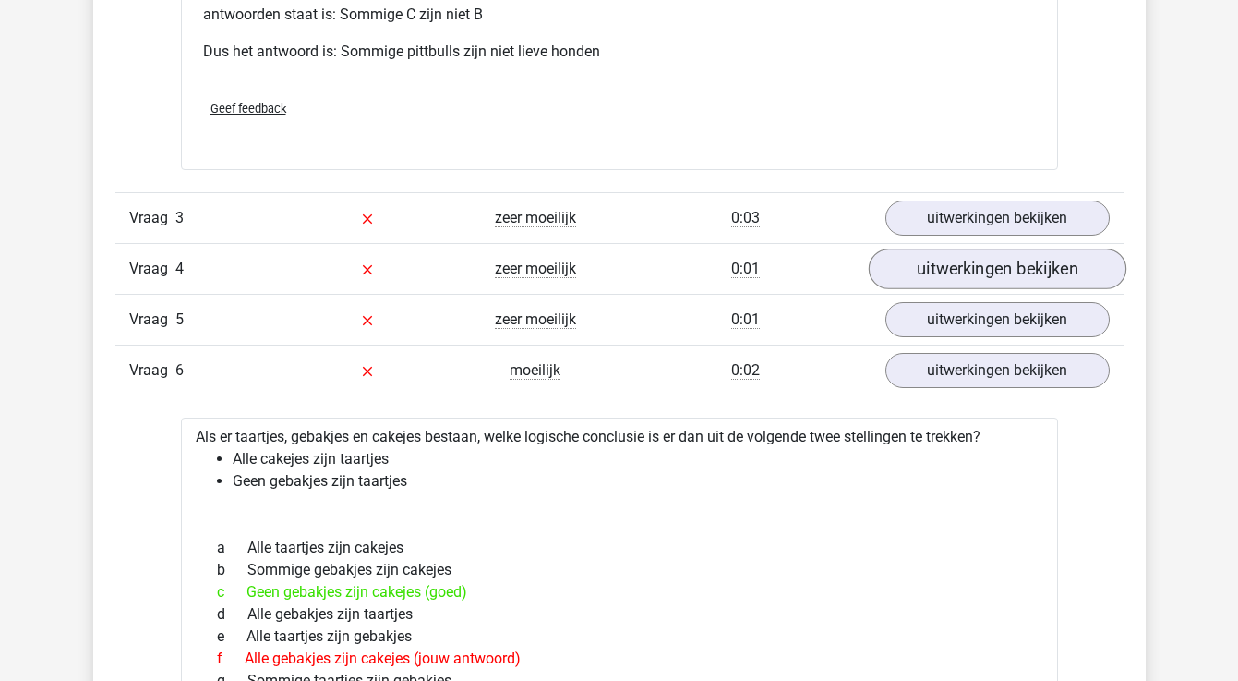
click at [930, 266] on link "uitwerkingen bekijken" at bounding box center [997, 268] width 258 height 41
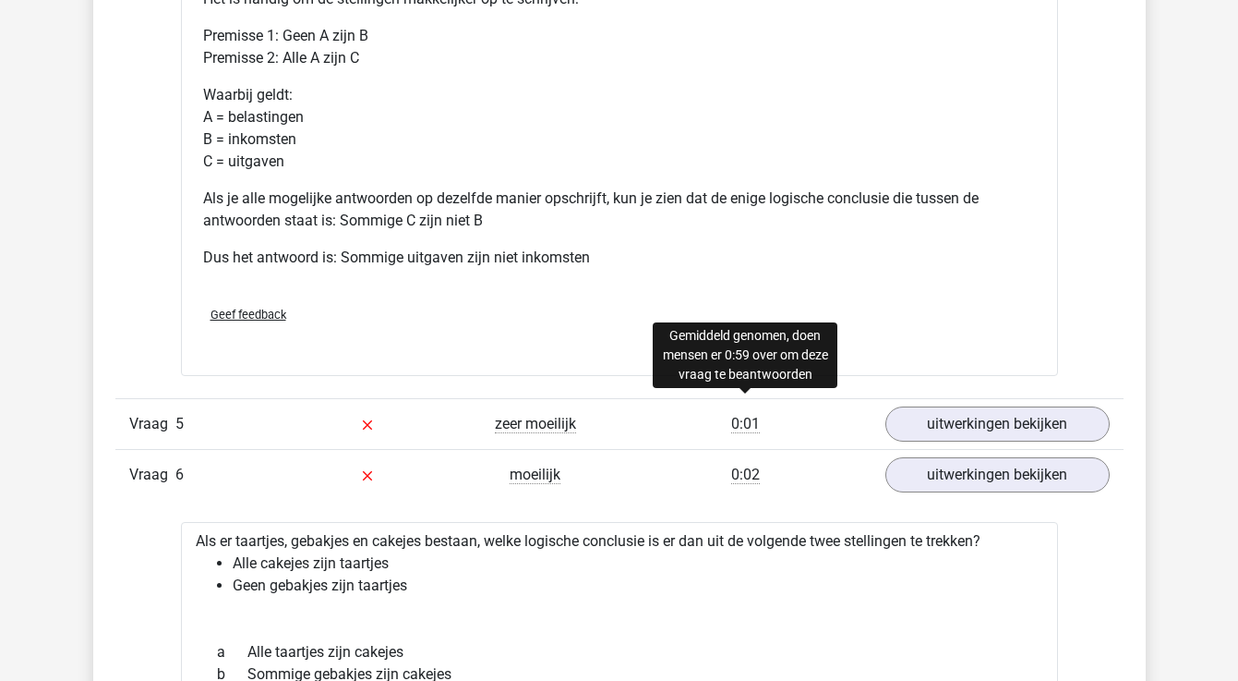
scroll to position [3724, 0]
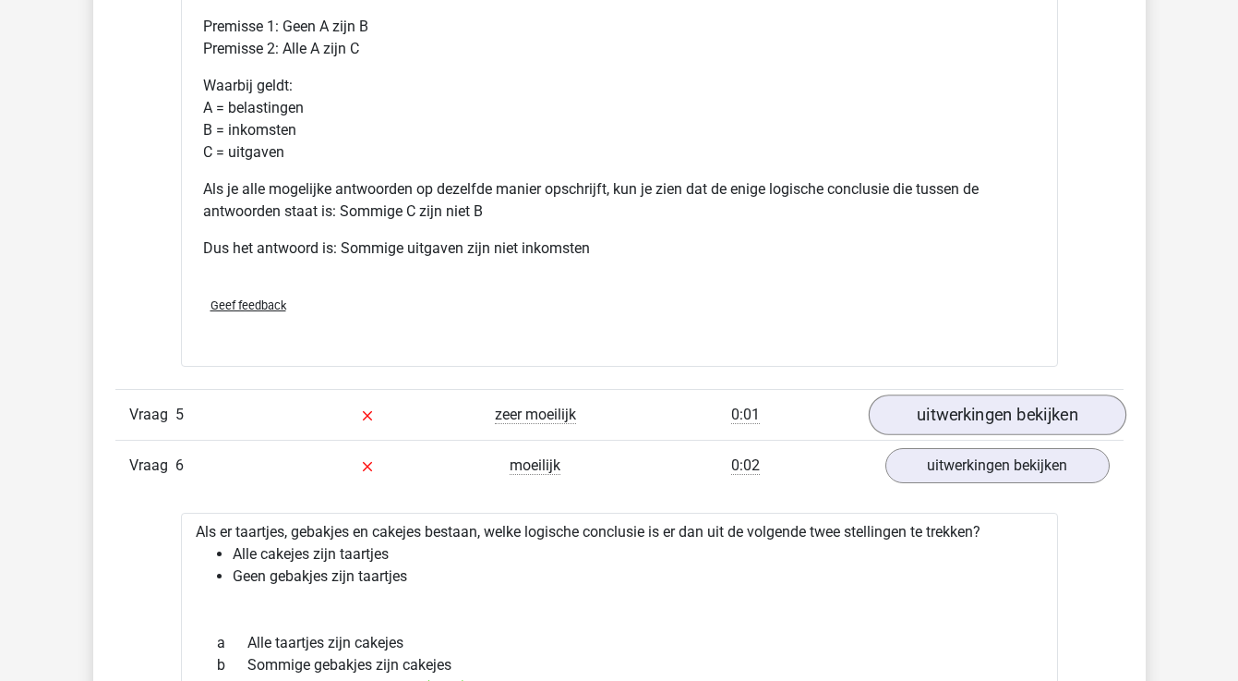
click at [928, 413] on link "uitwerkingen bekijken" at bounding box center [997, 414] width 258 height 41
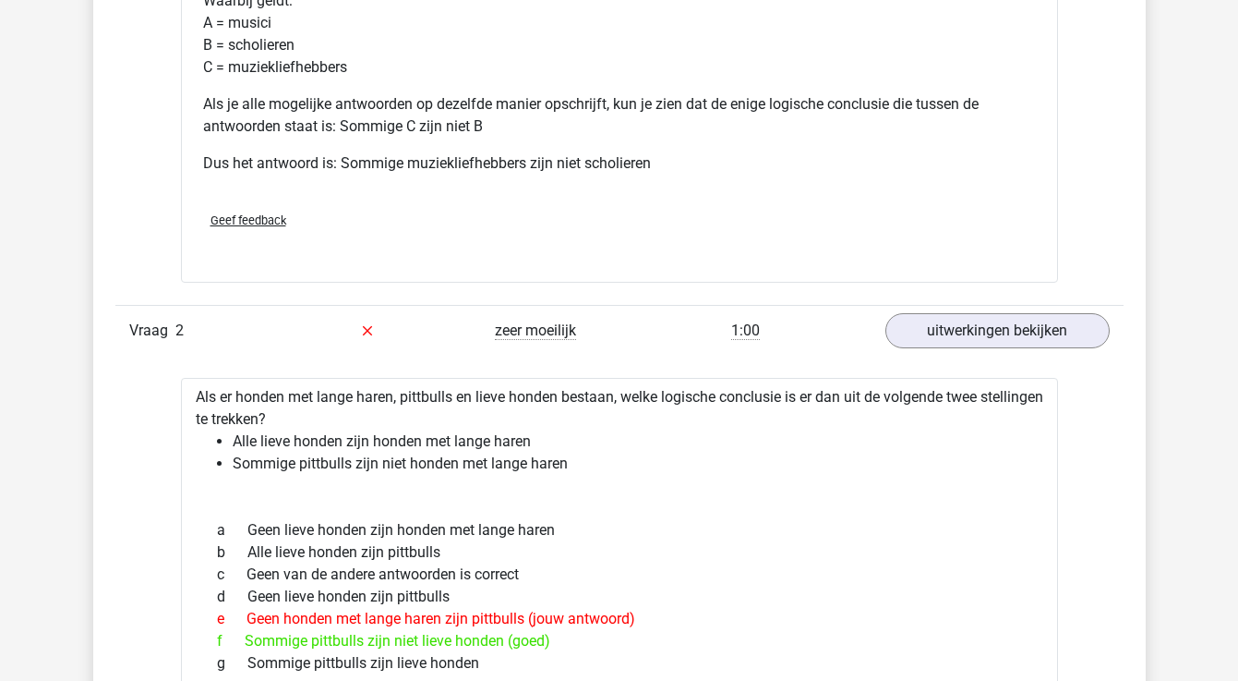
scroll to position [2116, 0]
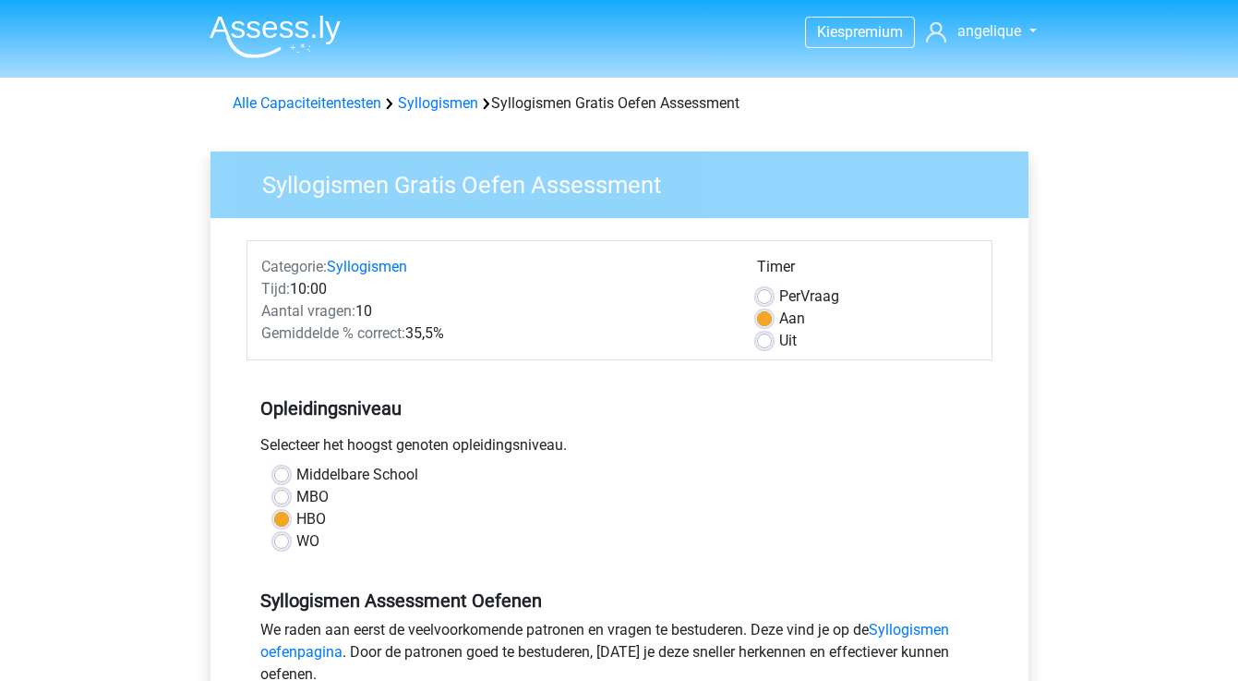
scroll to position [408, 0]
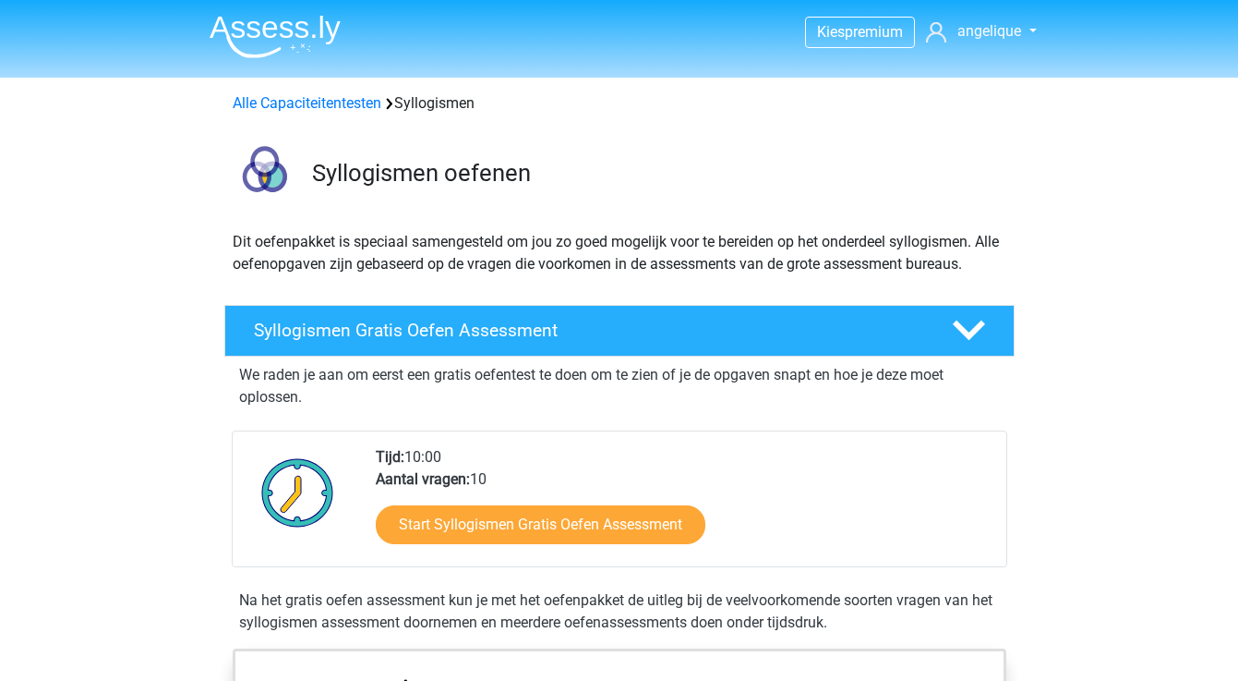
scroll to position [100, 0]
